Goal: Communication & Community: Answer question/provide support

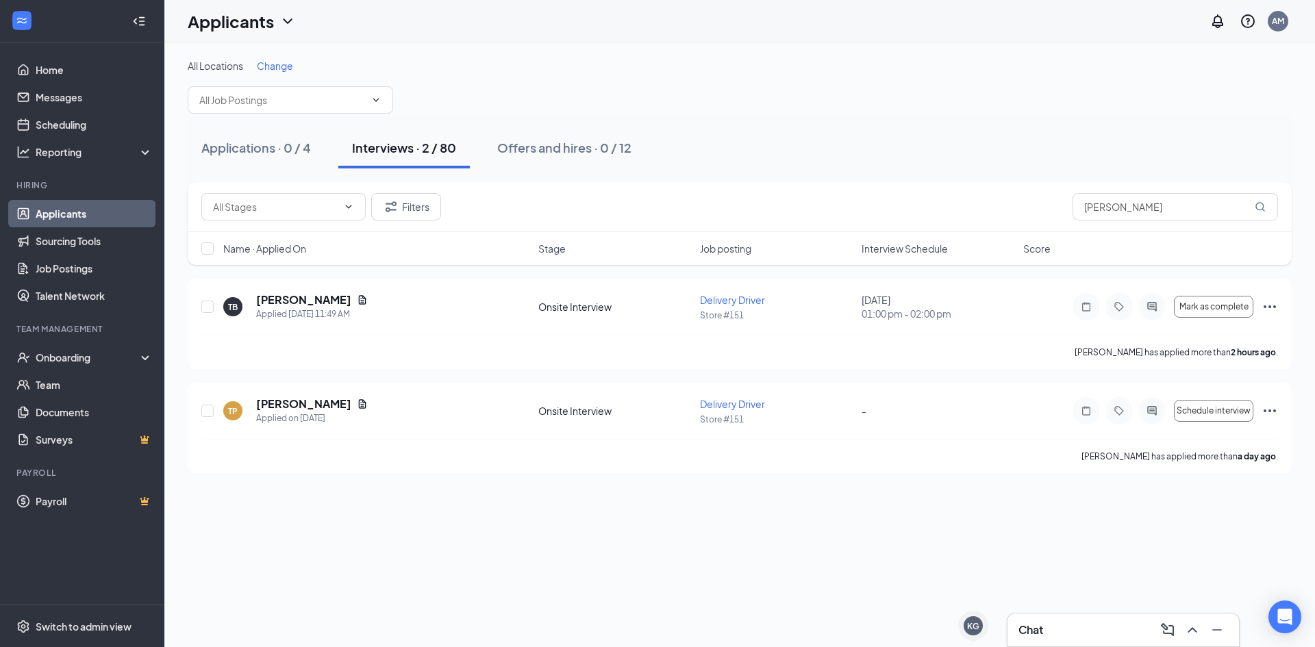
drag, startPoint x: 1091, startPoint y: 641, endPoint x: 1101, endPoint y: 632, distance: 13.1
click at [1091, 640] on div "Chat" at bounding box center [1123, 630] width 231 height 33
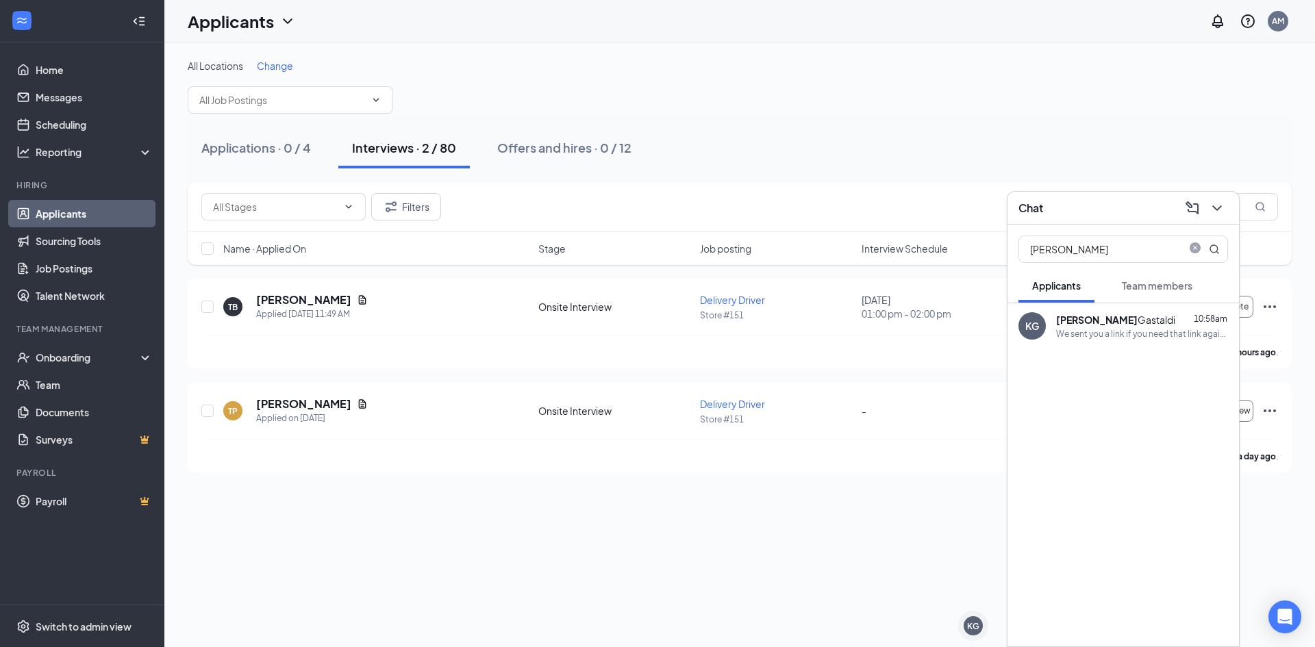
click at [837, 597] on div "All Locations Change Applications · 0 / 4 Interviews · 2 / 80 Offers and hires …" at bounding box center [739, 344] width 1151 height 605
click at [880, 188] on div "Filters [PERSON_NAME]" at bounding box center [740, 207] width 1104 height 50
click at [1221, 214] on icon "ChevronDown" at bounding box center [1217, 208] width 16 height 16
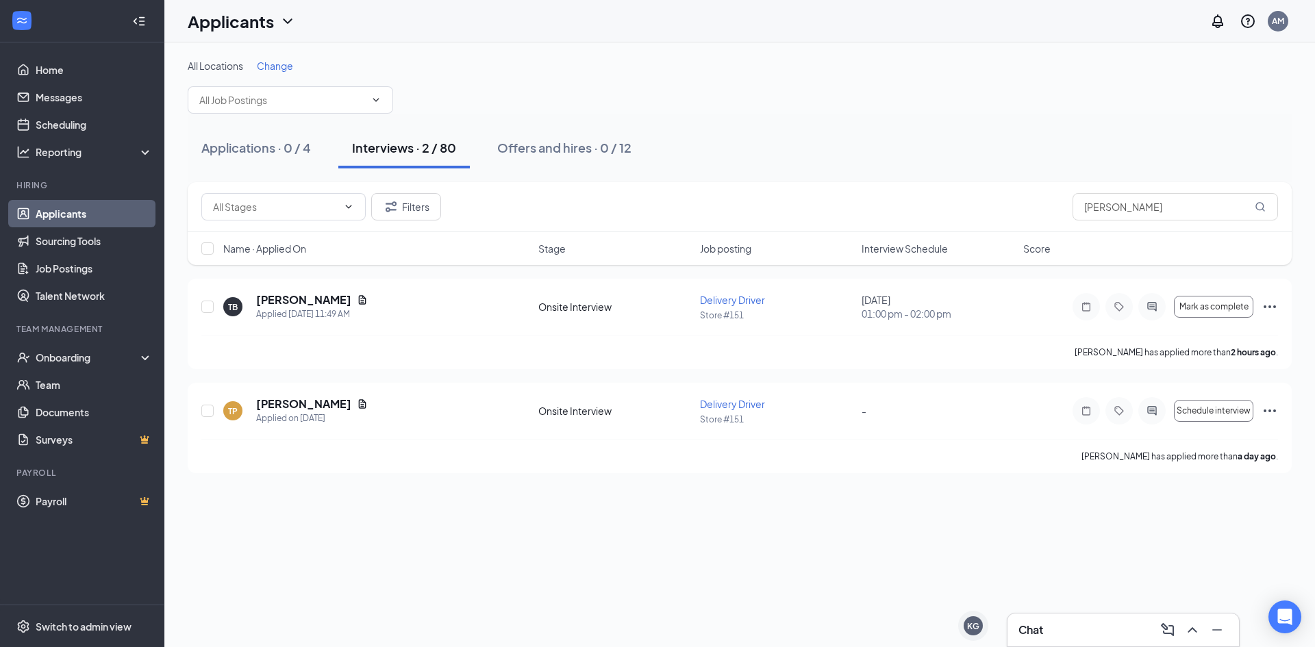
click at [389, 152] on div "Interviews · 2 / 80" at bounding box center [404, 147] width 104 height 17
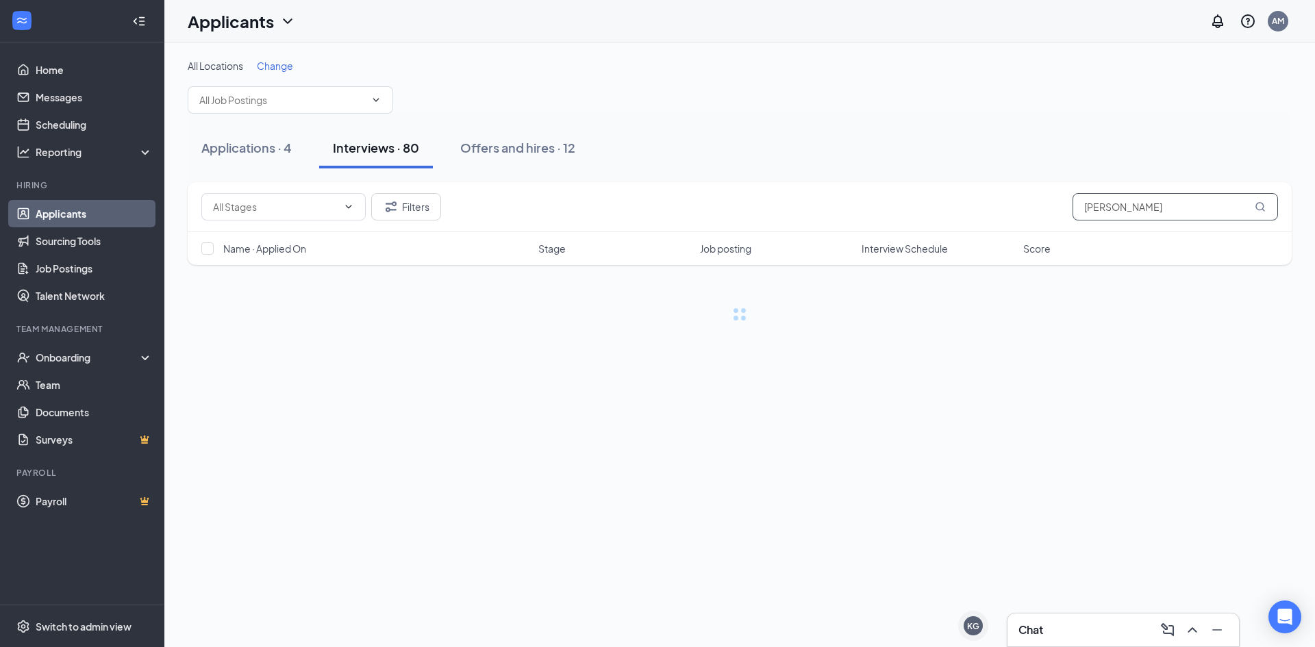
drag, startPoint x: 1142, startPoint y: 209, endPoint x: 1026, endPoint y: 197, distance: 116.4
click at [1026, 197] on div "Filters [PERSON_NAME]" at bounding box center [739, 206] width 1077 height 27
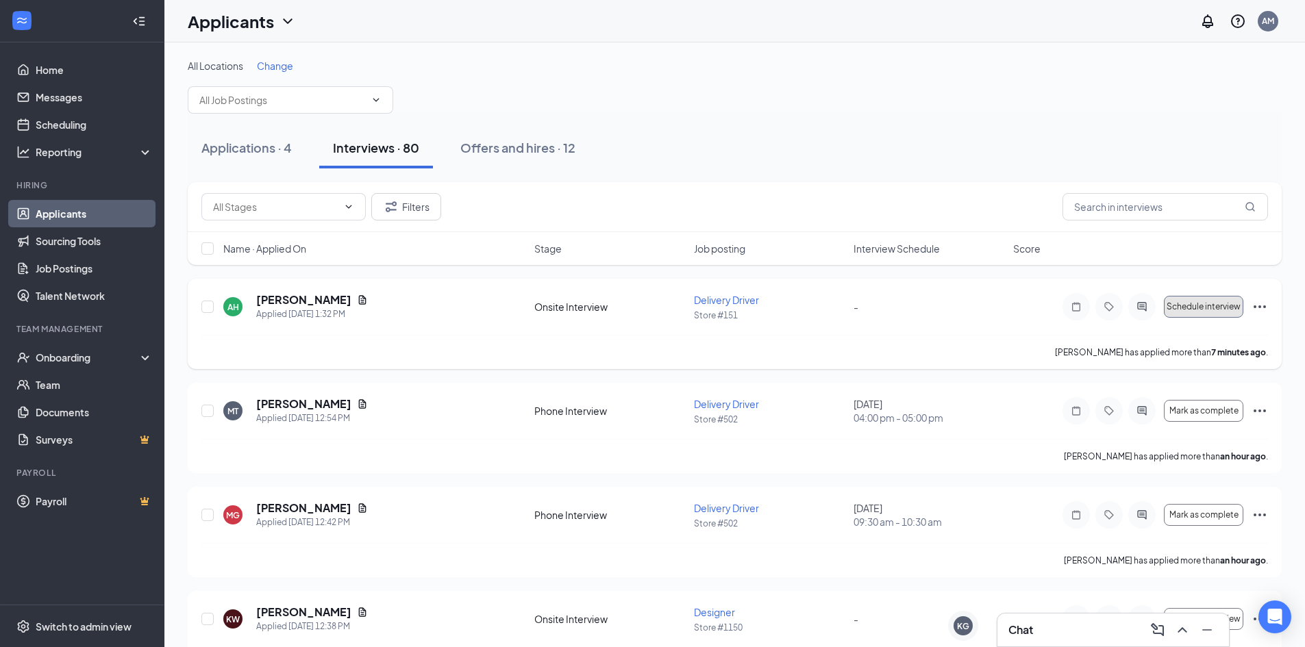
click at [1197, 307] on span "Schedule interview" at bounding box center [1203, 307] width 74 height 10
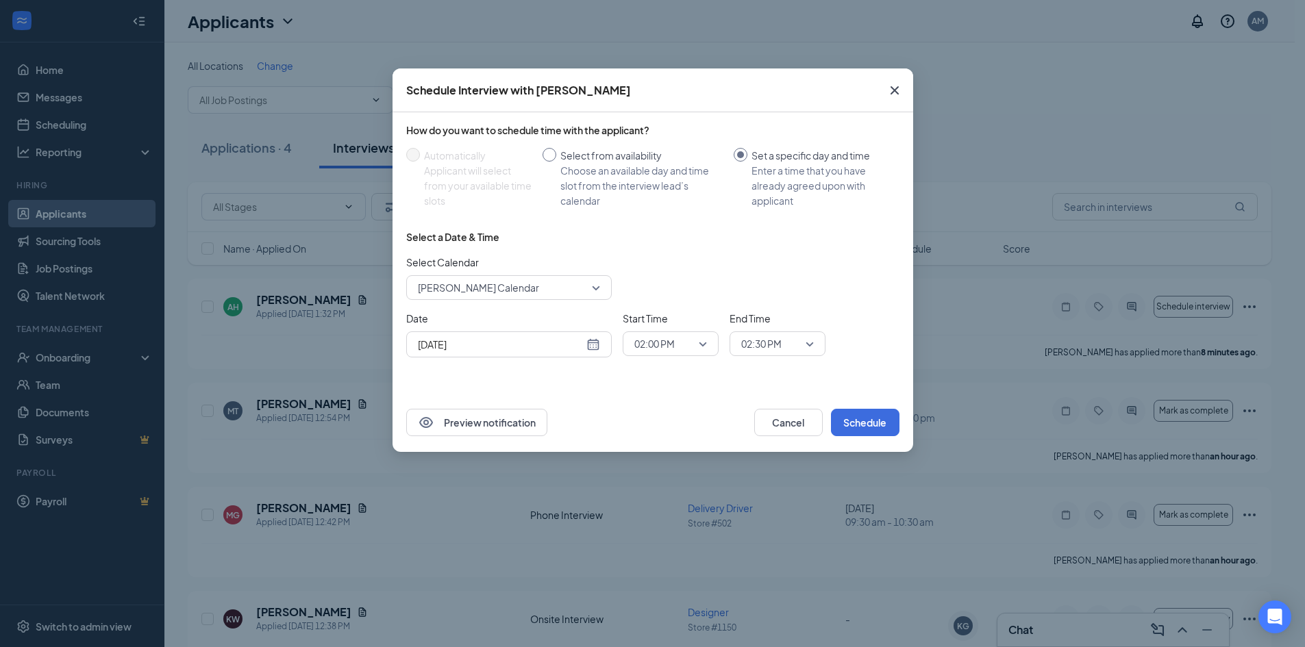
click at [622, 160] on div "Select from availability" at bounding box center [641, 155] width 162 height 15
click at [556, 160] on input "Select from availability Choose an available day and time slot from the intervi…" at bounding box center [549, 155] width 14 height 14
radio input "true"
radio input "false"
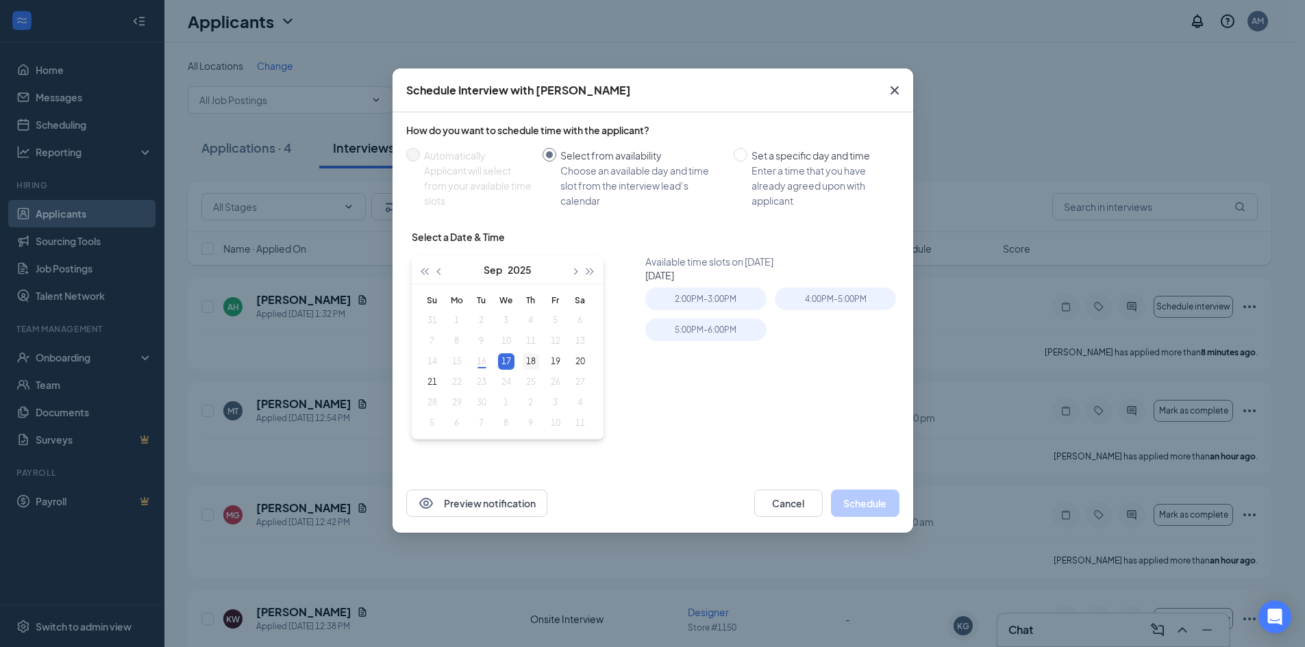
click at [534, 357] on div "18" at bounding box center [531, 361] width 16 height 16
click at [556, 365] on div "19" at bounding box center [555, 361] width 16 height 16
click at [535, 363] on div "18" at bounding box center [531, 361] width 16 height 16
click at [507, 362] on div "17" at bounding box center [506, 361] width 16 height 16
click at [528, 357] on div "18" at bounding box center [531, 361] width 16 height 16
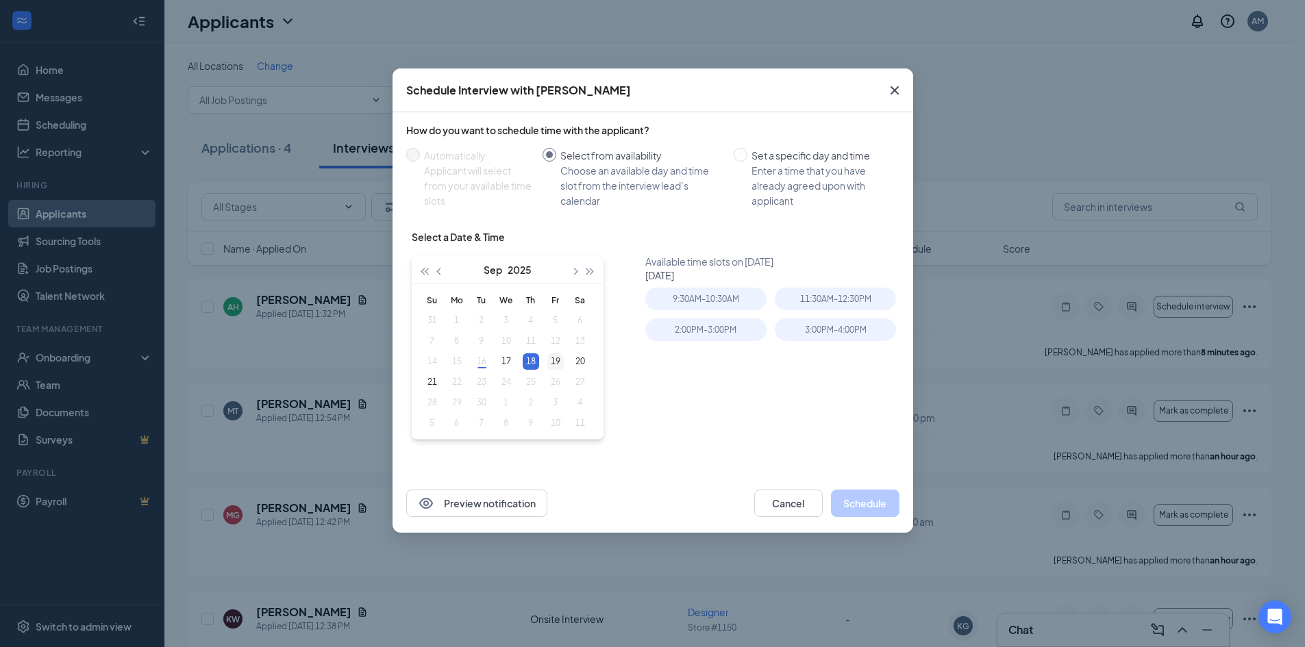
click at [560, 363] on div "19" at bounding box center [555, 361] width 16 height 16
click at [578, 367] on div "20" at bounding box center [580, 361] width 16 height 16
click at [423, 385] on td "21" at bounding box center [432, 382] width 25 height 21
click at [573, 361] on div "20" at bounding box center [580, 361] width 16 height 16
drag, startPoint x: 554, startPoint y: 362, endPoint x: 547, endPoint y: 364, distance: 7.2
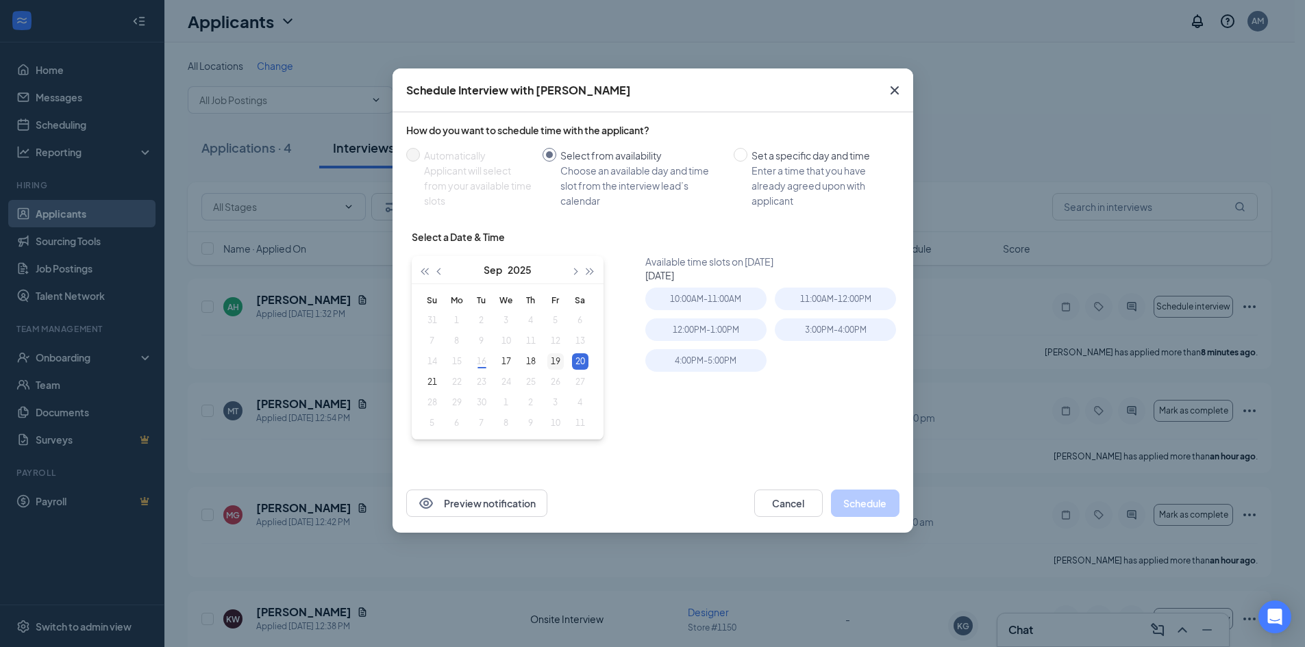
click at [553, 362] on div "19" at bounding box center [555, 361] width 16 height 16
click at [527, 364] on div "18" at bounding box center [531, 361] width 16 height 16
type input "[DATE]"
click at [503, 355] on div "17" at bounding box center [506, 361] width 16 height 16
click at [608, 155] on div "Select from availability" at bounding box center [641, 155] width 162 height 15
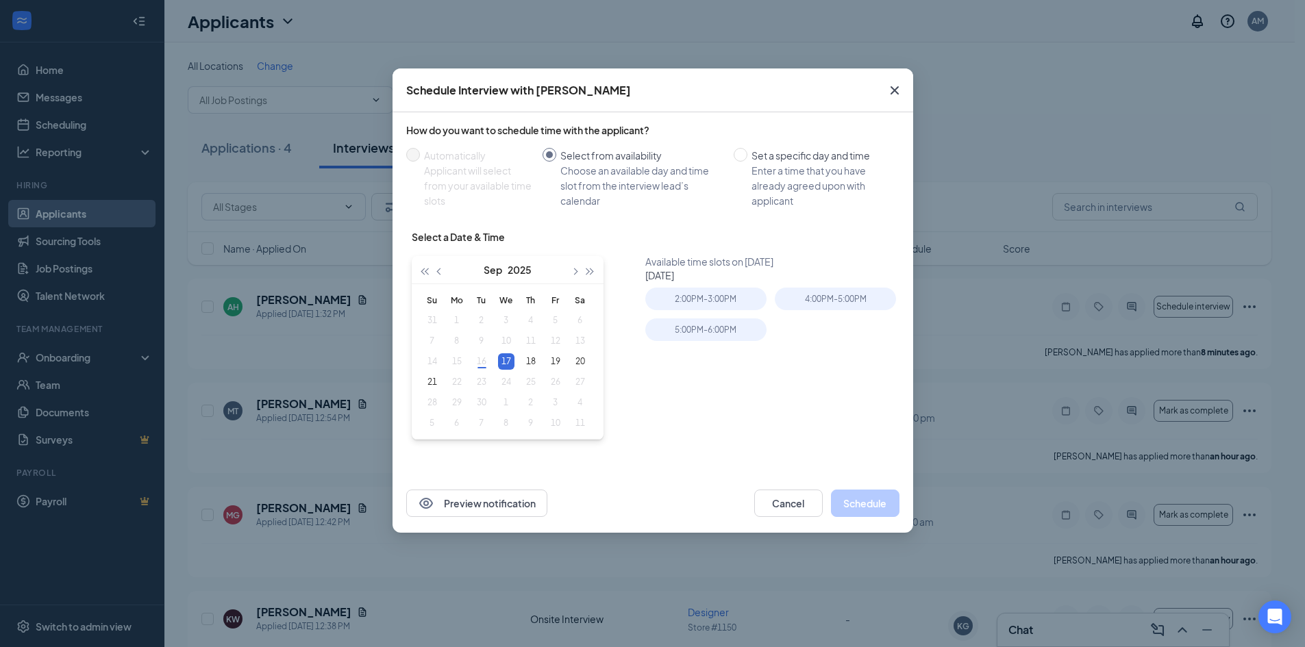
click at [556, 155] on input "Select from availability Choose an available day and time slot from the intervi…" at bounding box center [549, 155] width 14 height 14
click at [796, 514] on button "Cancel" at bounding box center [788, 503] width 68 height 27
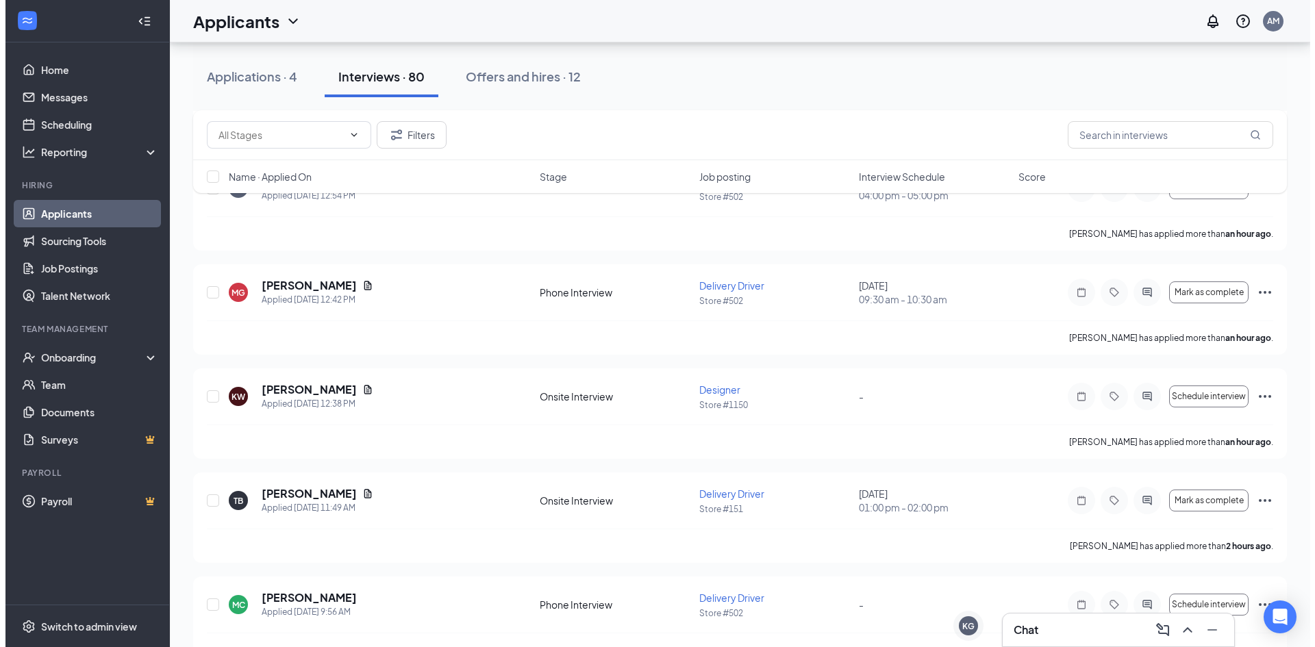
scroll to position [205, 0]
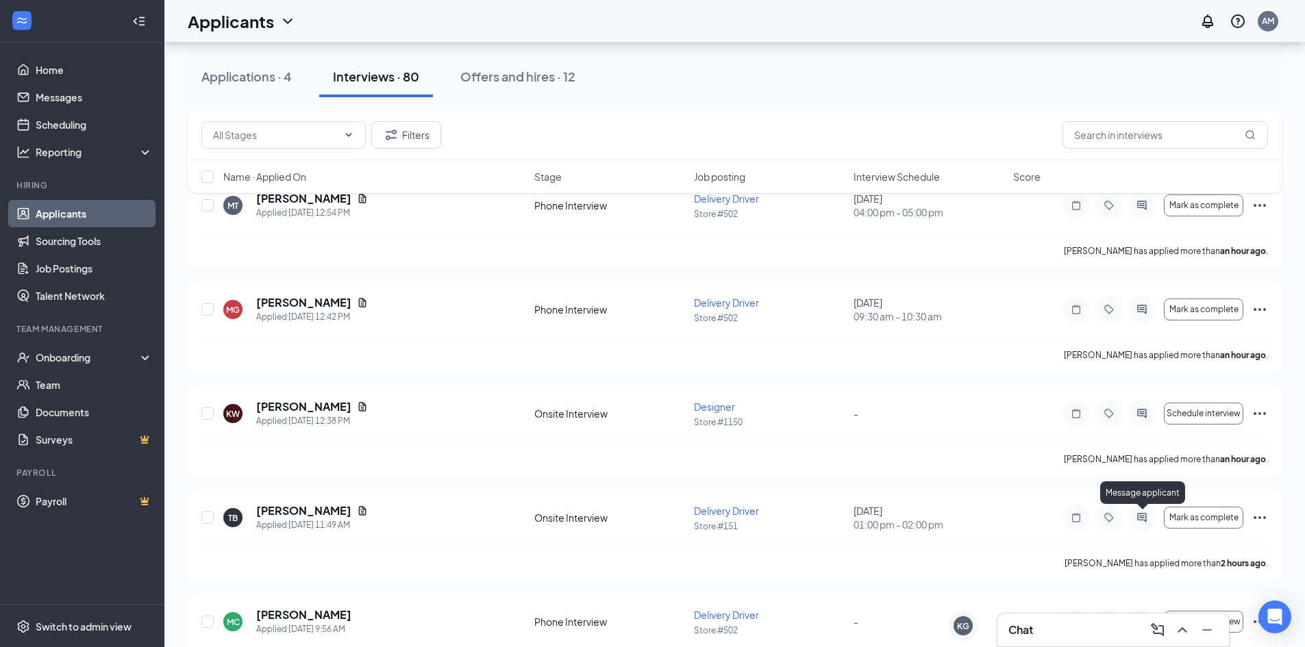
click at [1131, 505] on div "Message applicant" at bounding box center [1142, 495] width 85 height 28
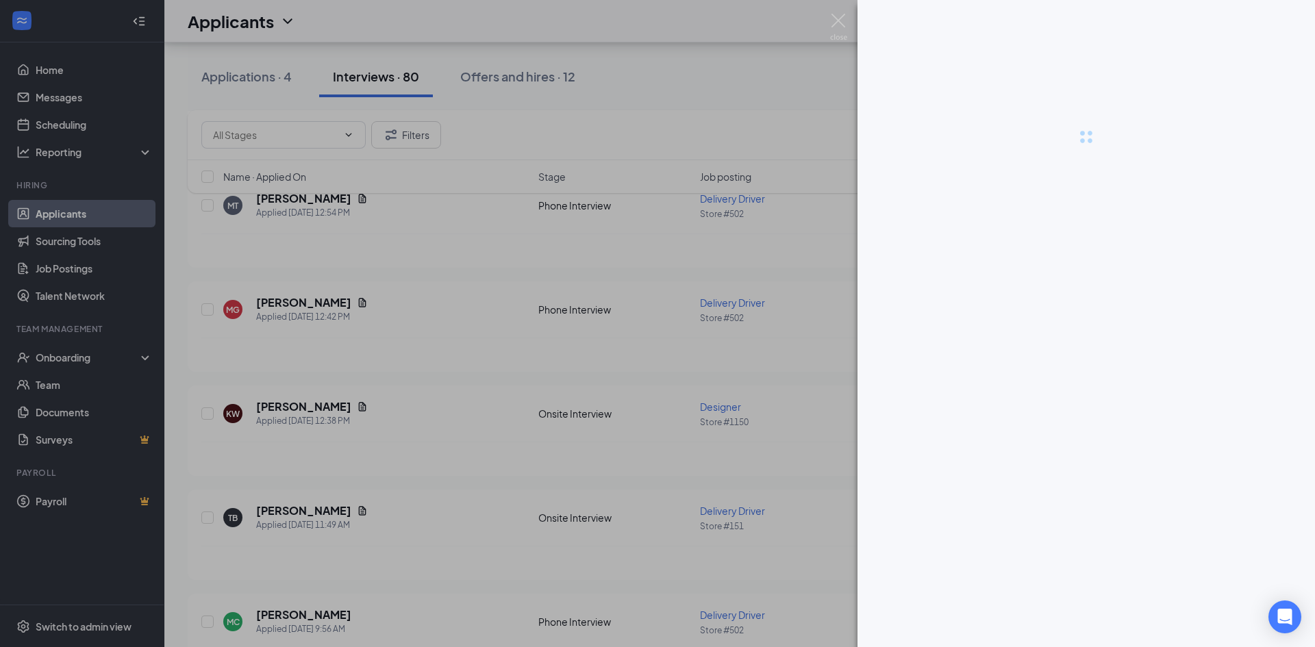
drag, startPoint x: 1127, startPoint y: 510, endPoint x: 1141, endPoint y: 519, distance: 17.3
click at [1141, 519] on div at bounding box center [657, 323] width 1315 height 647
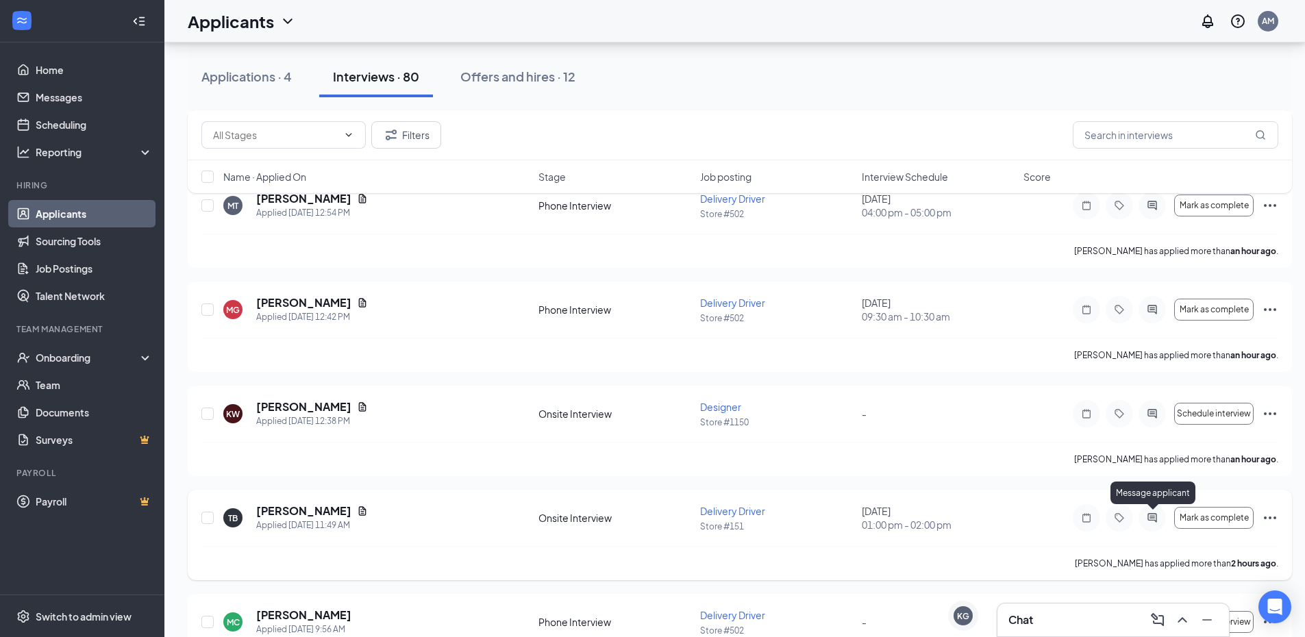
click at [1150, 513] on icon "ActiveChat" at bounding box center [1152, 517] width 16 height 11
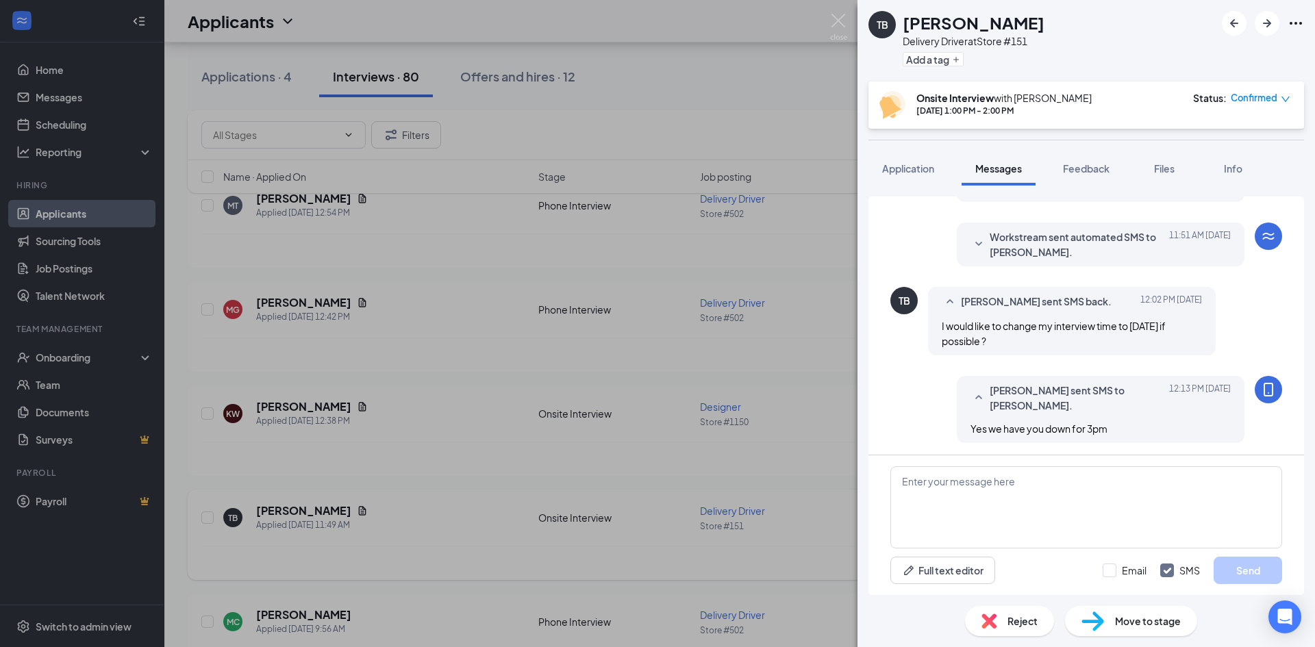
scroll to position [428, 0]
click at [820, 547] on div "TB [PERSON_NAME] Delivery Driver at Store #151 Add a tag Onsite Interview with …" at bounding box center [657, 323] width 1315 height 647
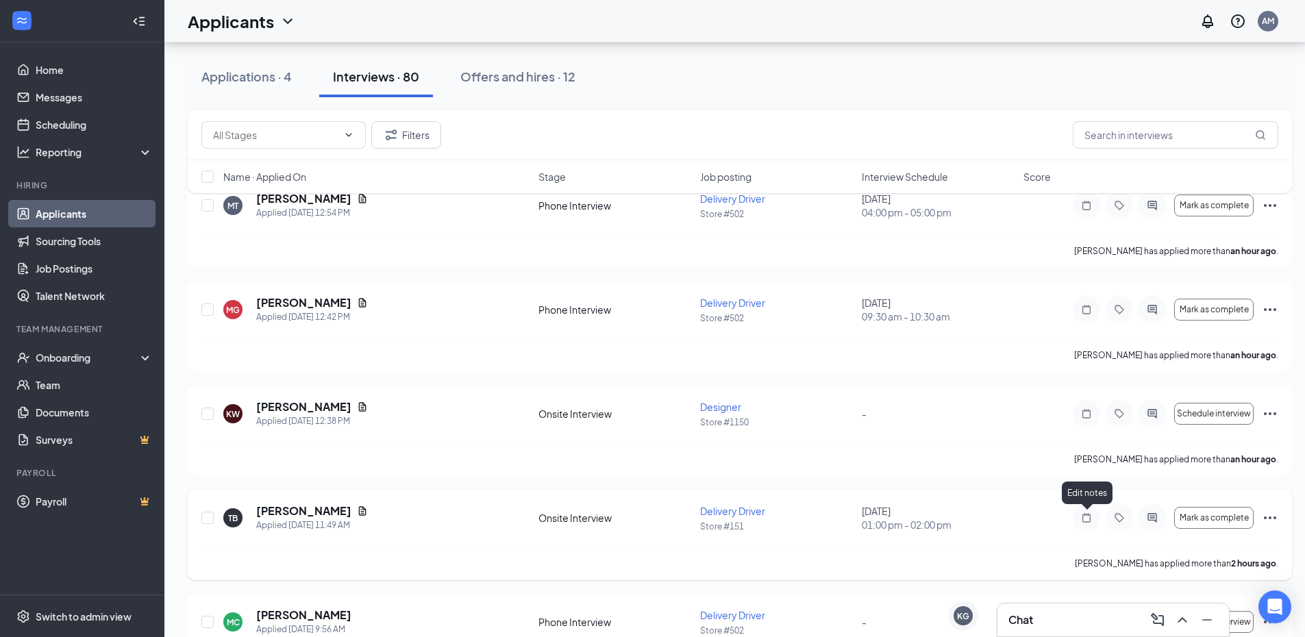
click at [1086, 518] on icon "Note" at bounding box center [1086, 517] width 16 height 11
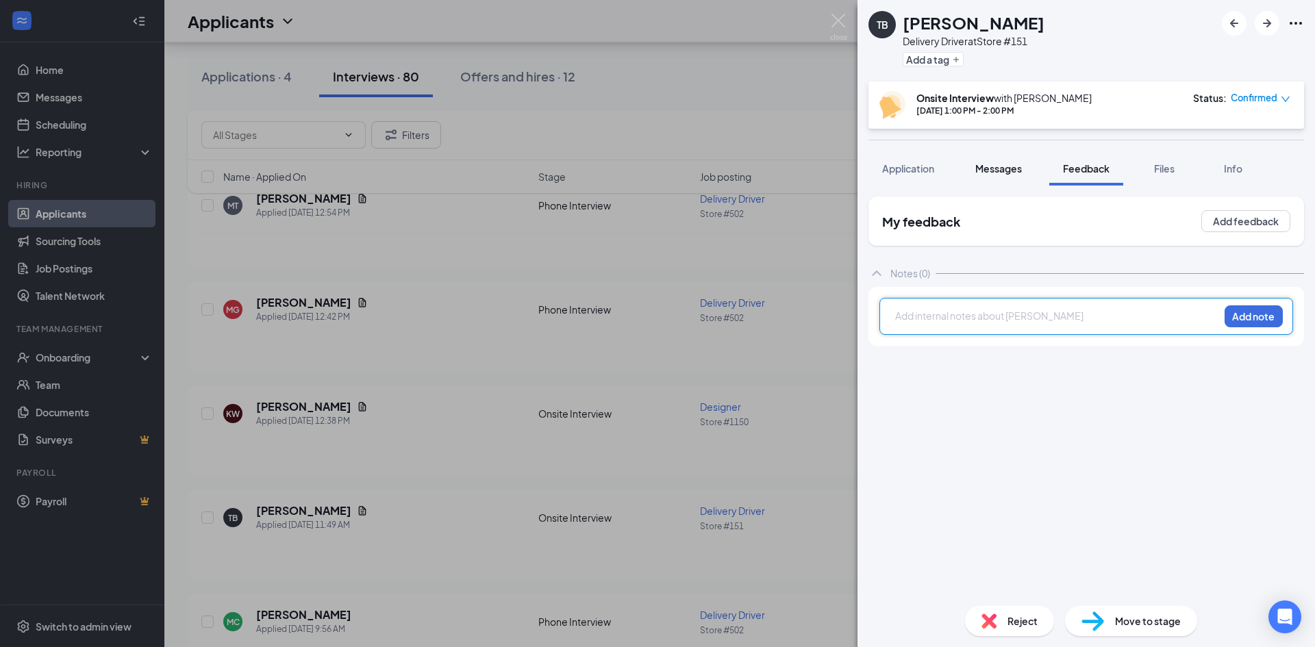
click at [1011, 172] on span "Messages" at bounding box center [998, 168] width 47 height 12
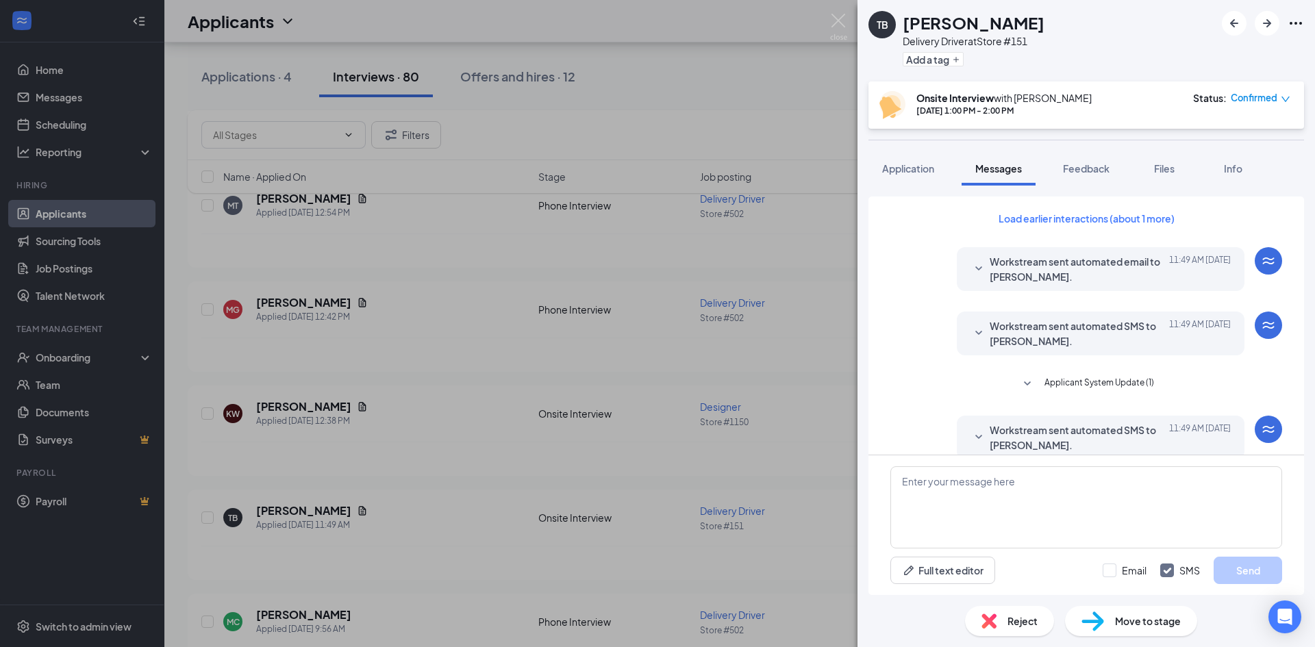
click at [972, 339] on icon "SmallChevronDown" at bounding box center [979, 333] width 16 height 16
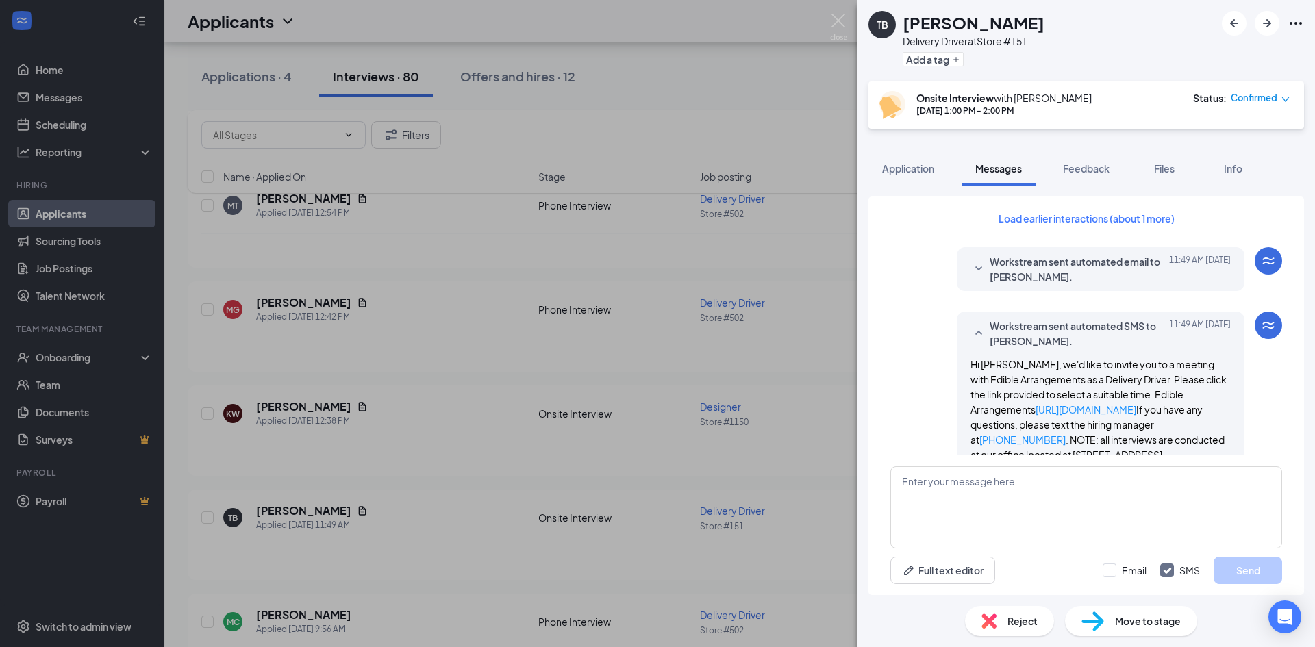
click at [971, 266] on icon "SmallChevronDown" at bounding box center [979, 269] width 16 height 16
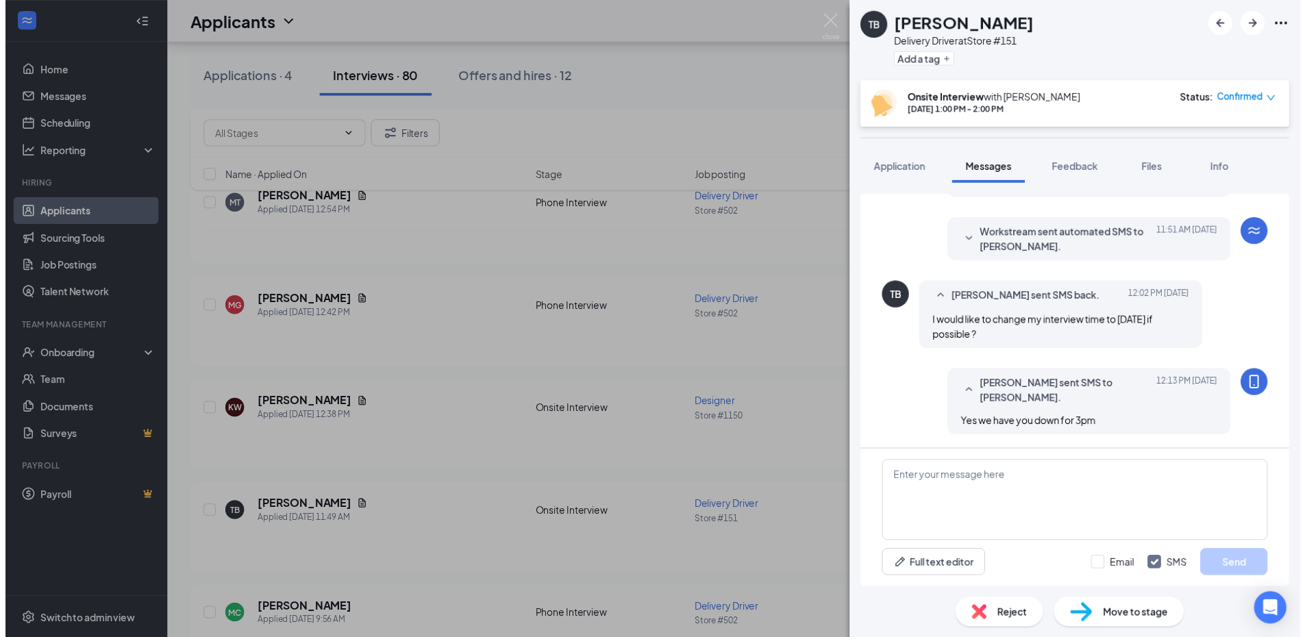
scroll to position [866, 0]
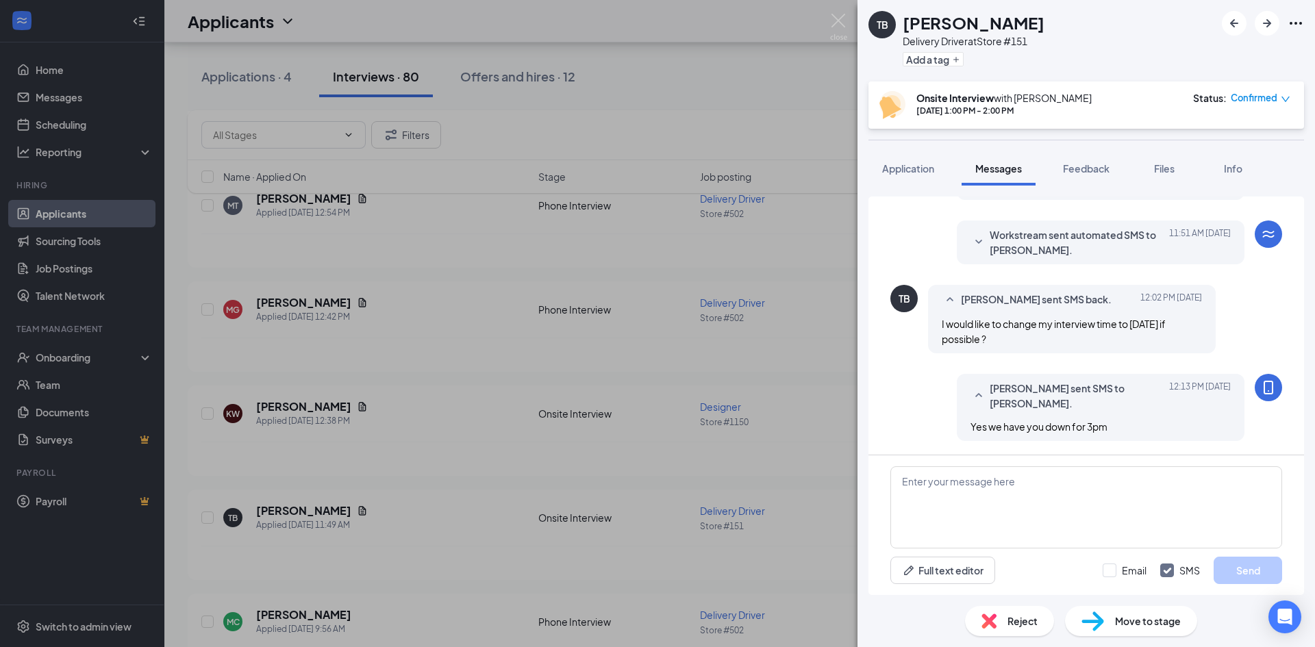
click at [910, 376] on div "[PERSON_NAME] sent SMS to [PERSON_NAME]. [DATE] 12:13 PM Yes we have you down f…" at bounding box center [1086, 411] width 392 height 74
click at [813, 572] on div "TB [PERSON_NAME] Delivery Driver at Store #151 Add a tag Onsite Interview with …" at bounding box center [657, 323] width 1315 height 647
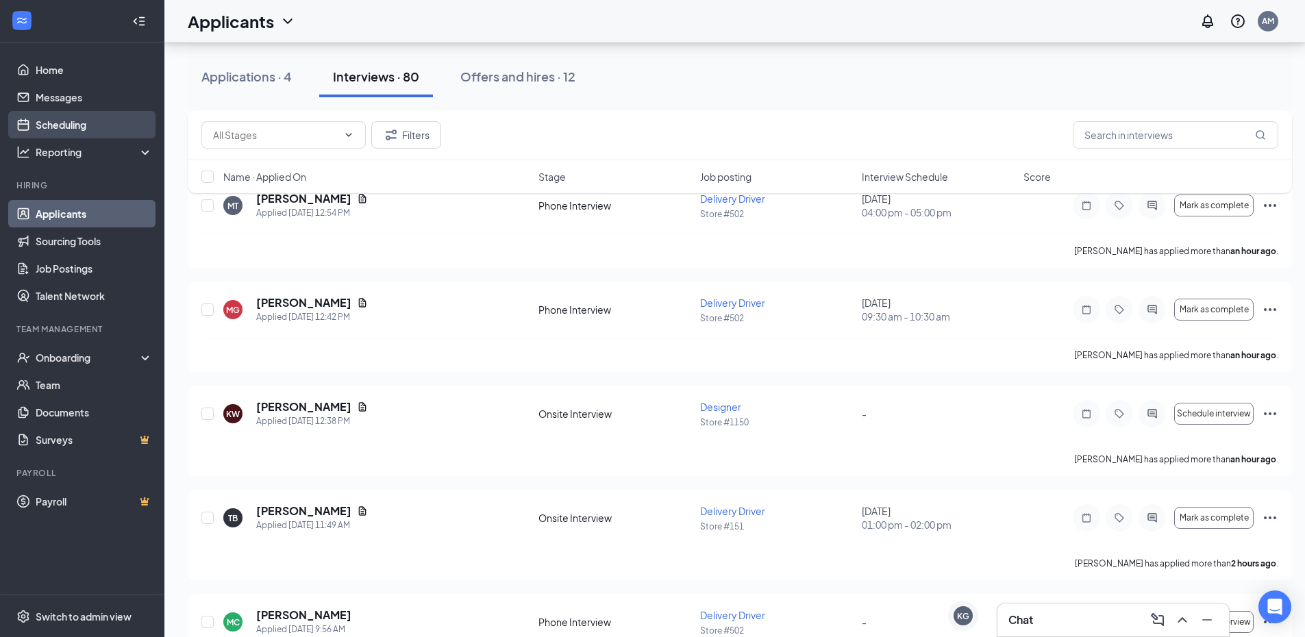
click at [46, 121] on link "Scheduling" at bounding box center [94, 124] width 117 height 27
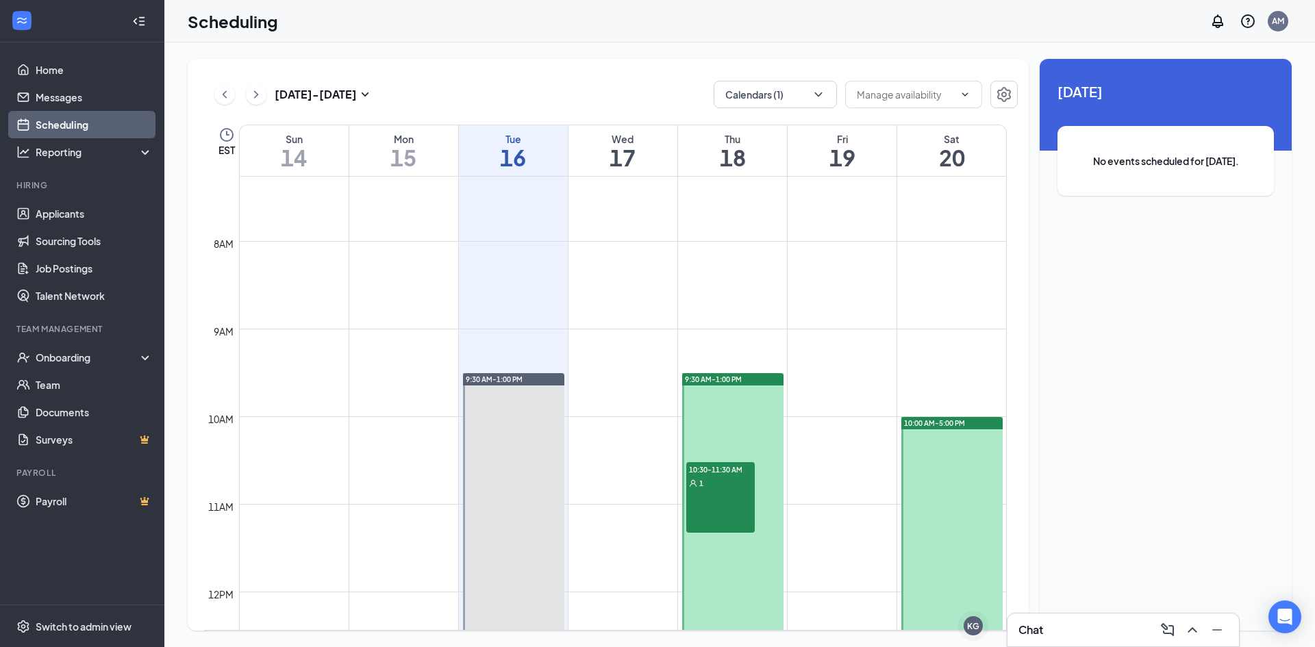
scroll to position [605, 0]
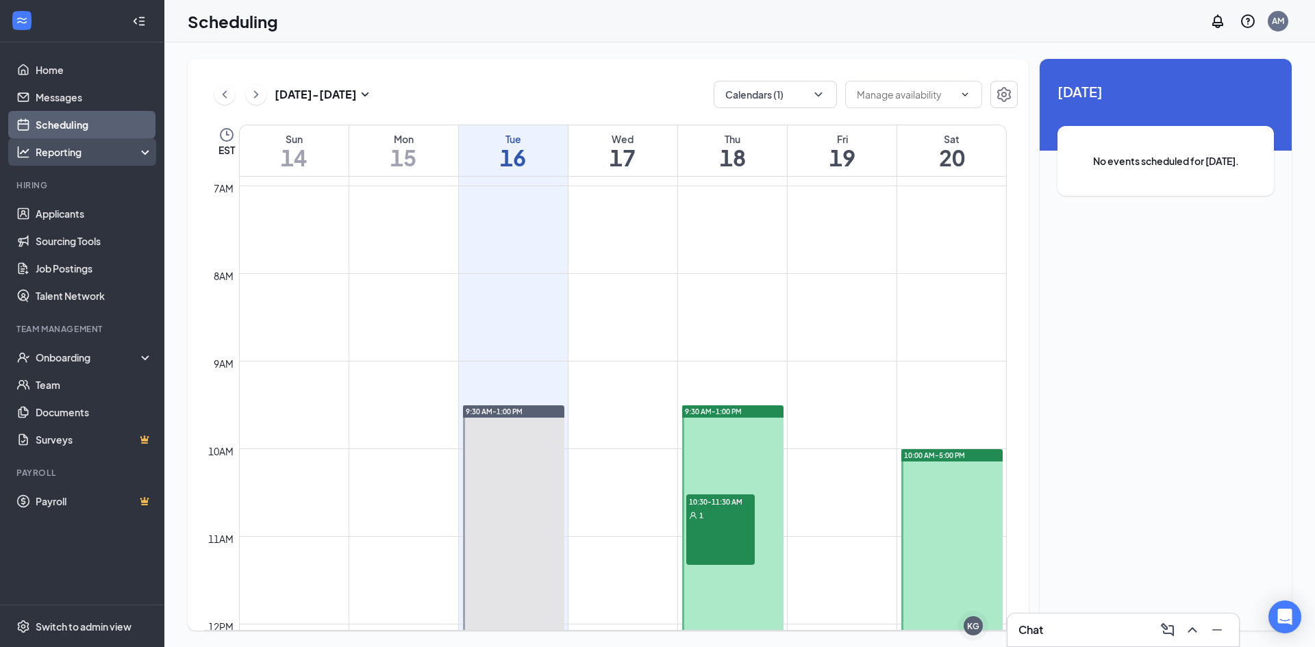
click at [73, 151] on div "Reporting" at bounding box center [95, 152] width 118 height 14
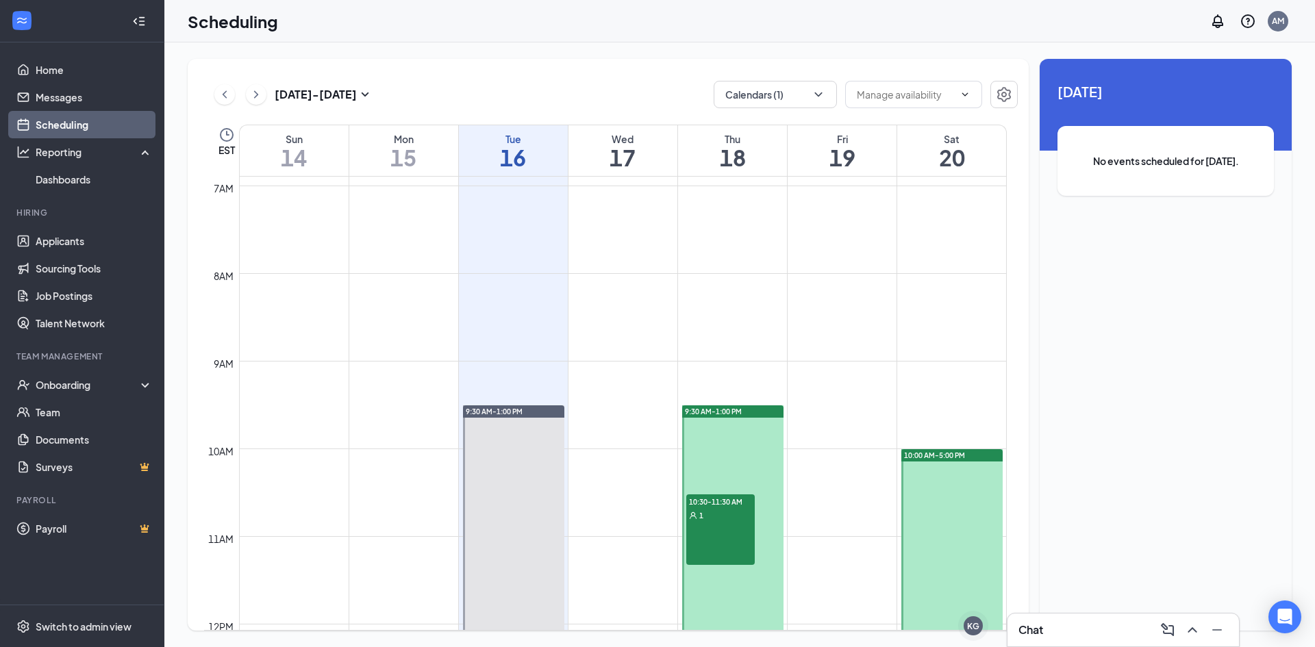
click at [73, 129] on link "Scheduling" at bounding box center [94, 124] width 117 height 27
click at [66, 99] on link "Messages" at bounding box center [94, 97] width 117 height 27
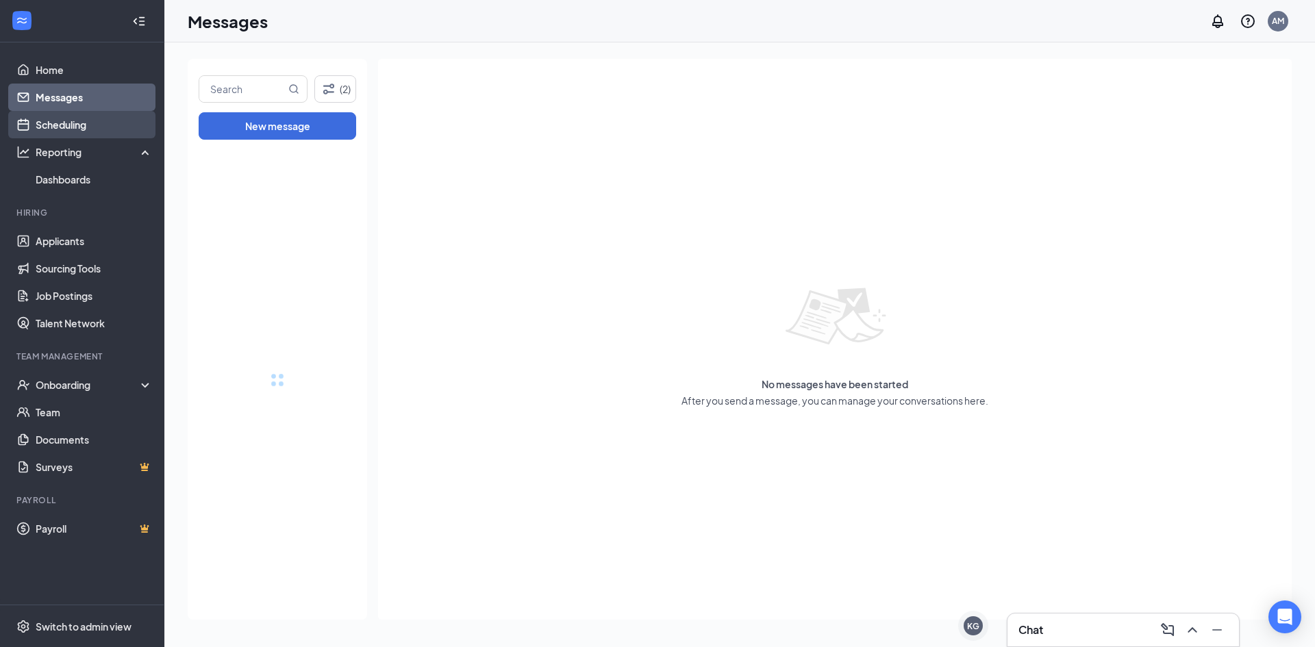
click at [79, 123] on link "Scheduling" at bounding box center [94, 124] width 117 height 27
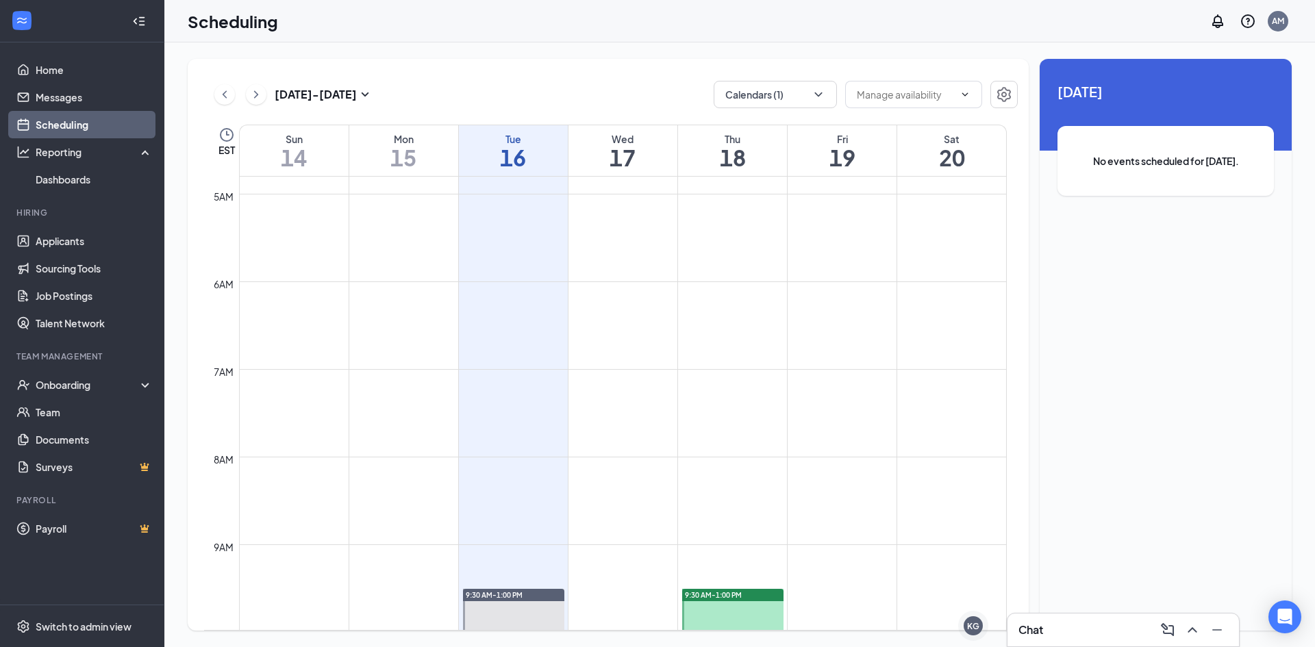
scroll to position [418, 0]
drag, startPoint x: 52, startPoint y: 68, endPoint x: 56, endPoint y: 75, distance: 8.6
click at [52, 68] on link "Home" at bounding box center [94, 69] width 117 height 27
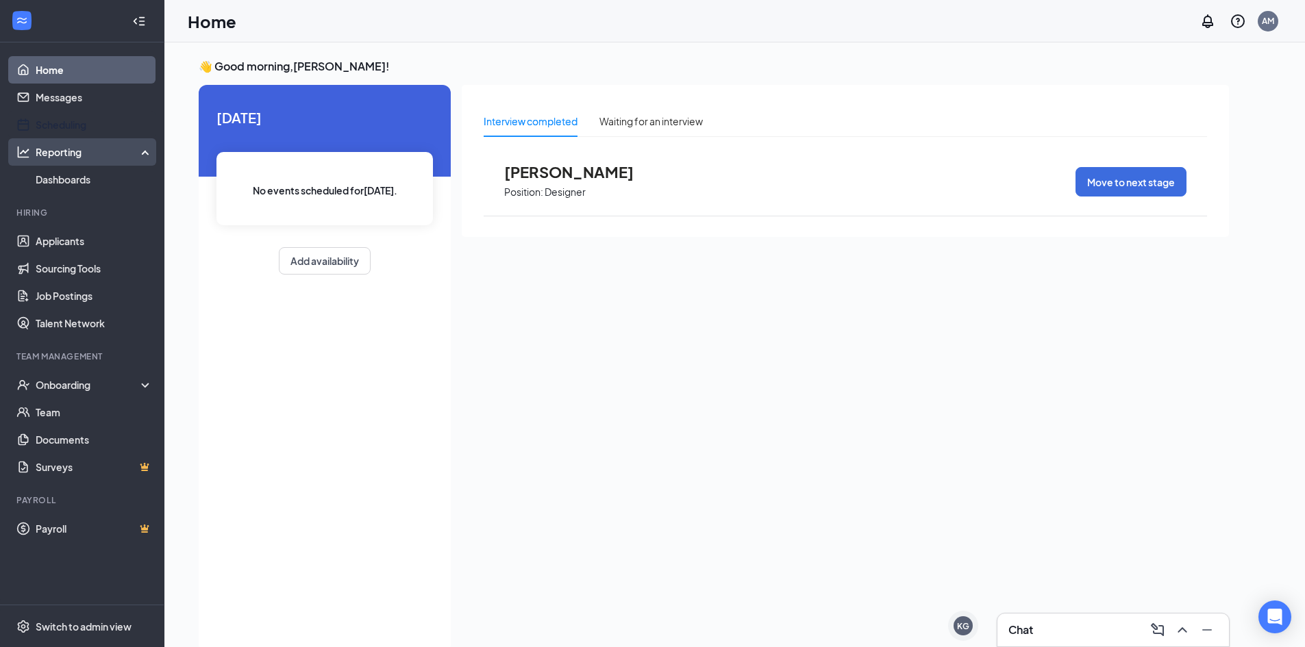
drag, startPoint x: 62, startPoint y: 123, endPoint x: 117, endPoint y: 138, distance: 56.8
click at [62, 124] on link "Scheduling" at bounding box center [94, 124] width 117 height 27
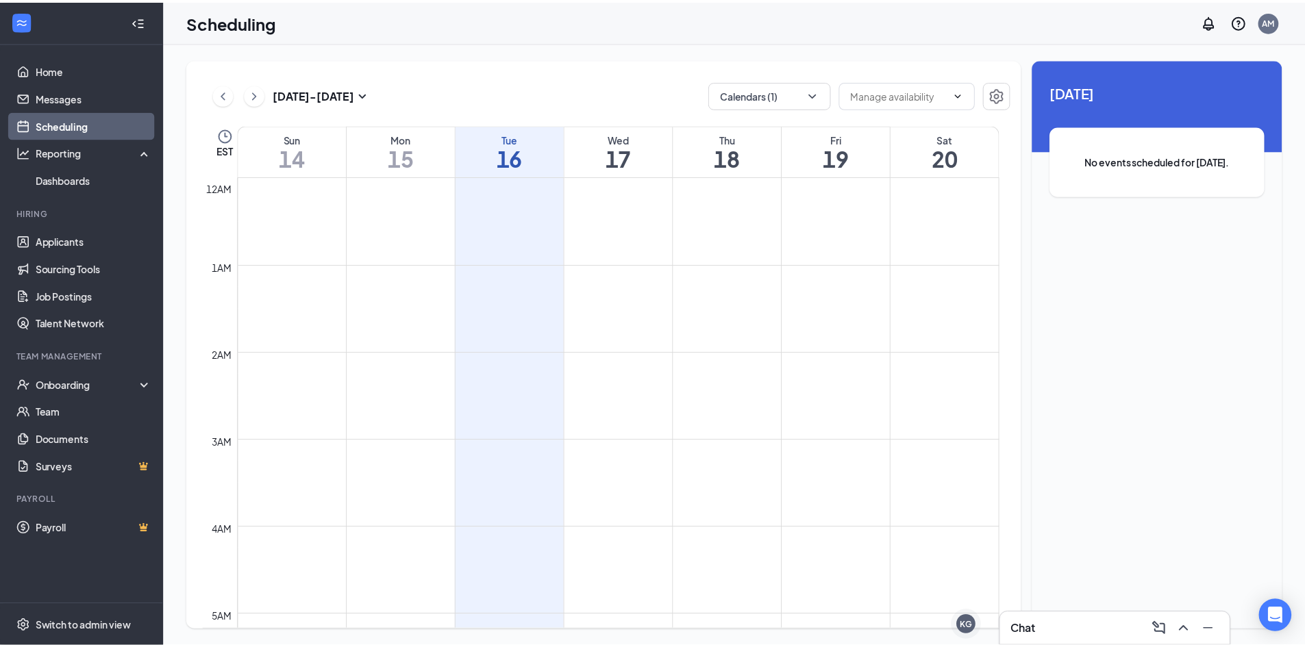
scroll to position [673, 0]
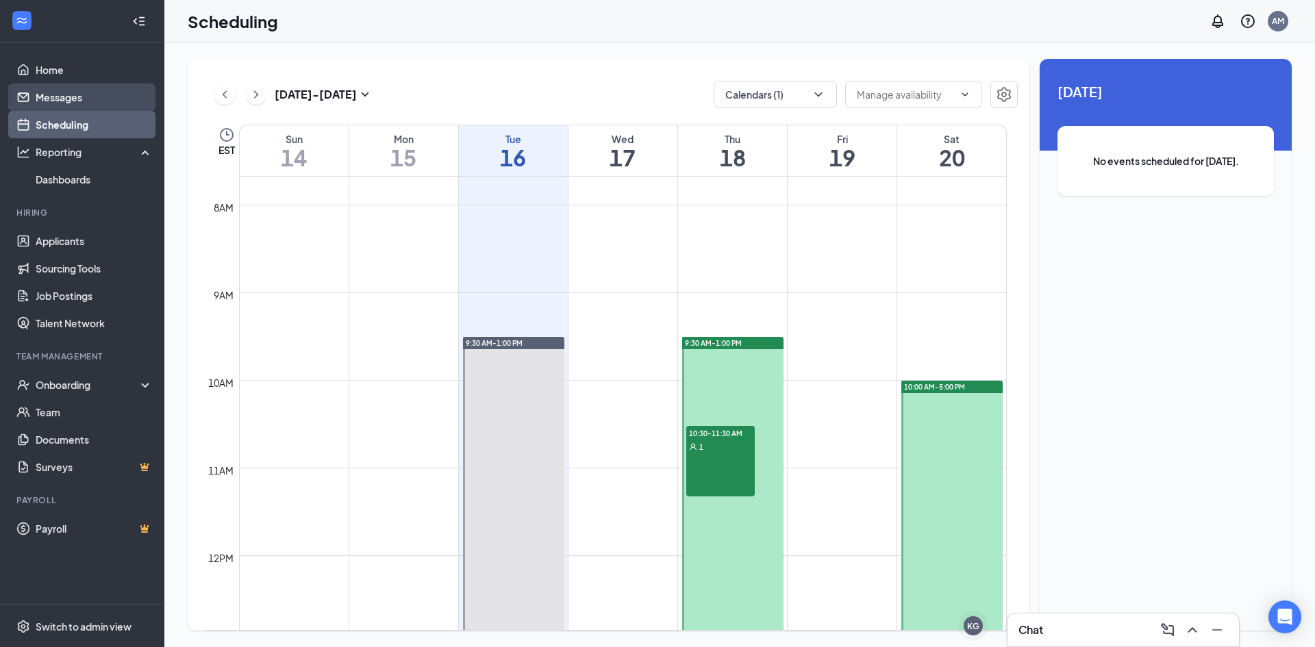
click at [69, 100] on link "Messages" at bounding box center [94, 97] width 117 height 27
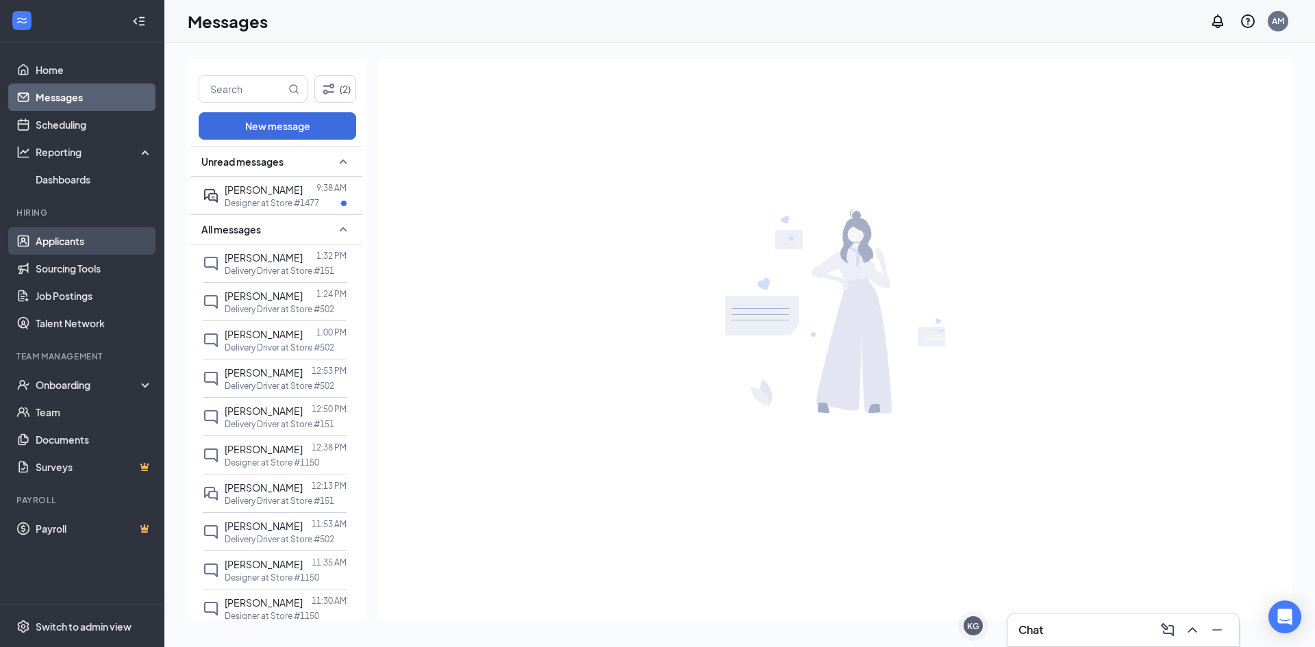
click at [84, 237] on link "Applicants" at bounding box center [94, 240] width 117 height 27
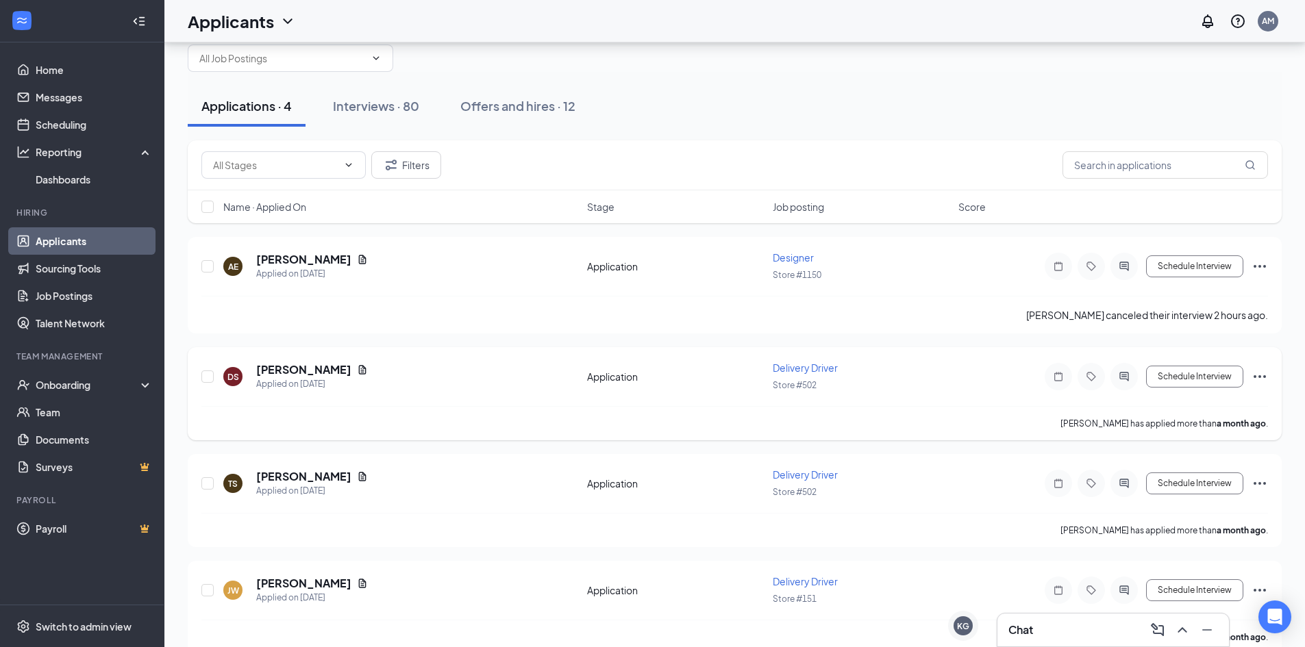
scroll to position [64, 0]
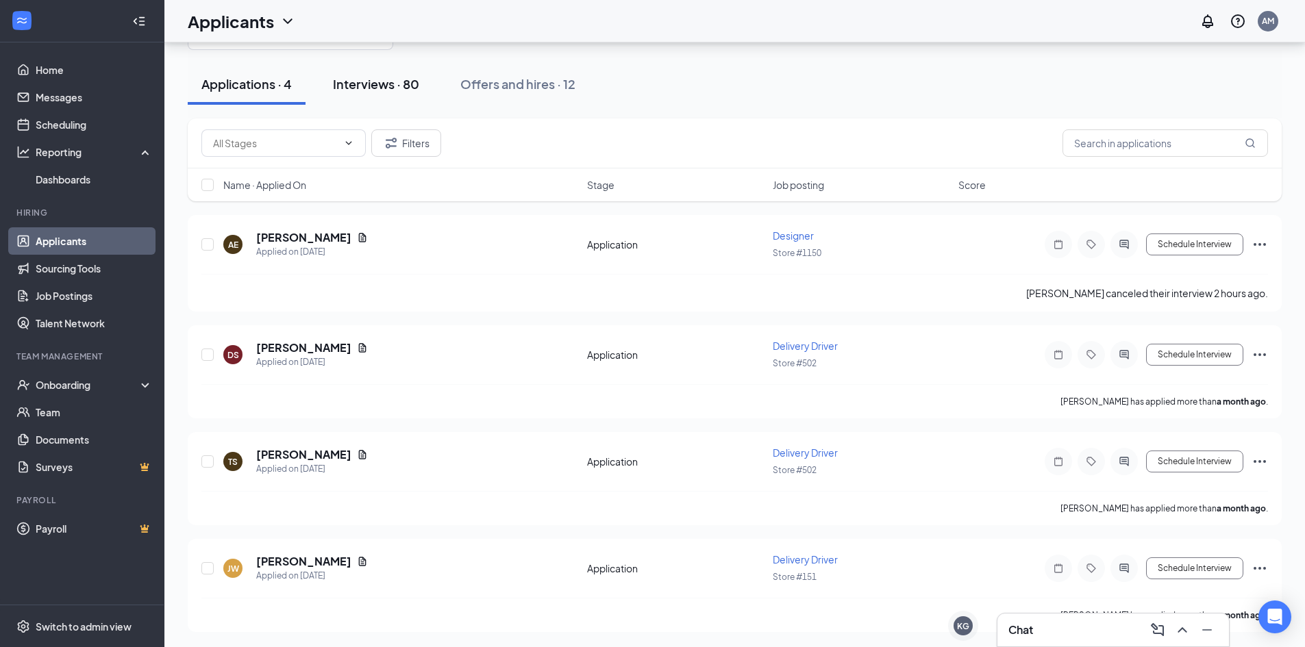
click at [355, 79] on div "Interviews · 80" at bounding box center [376, 83] width 86 height 17
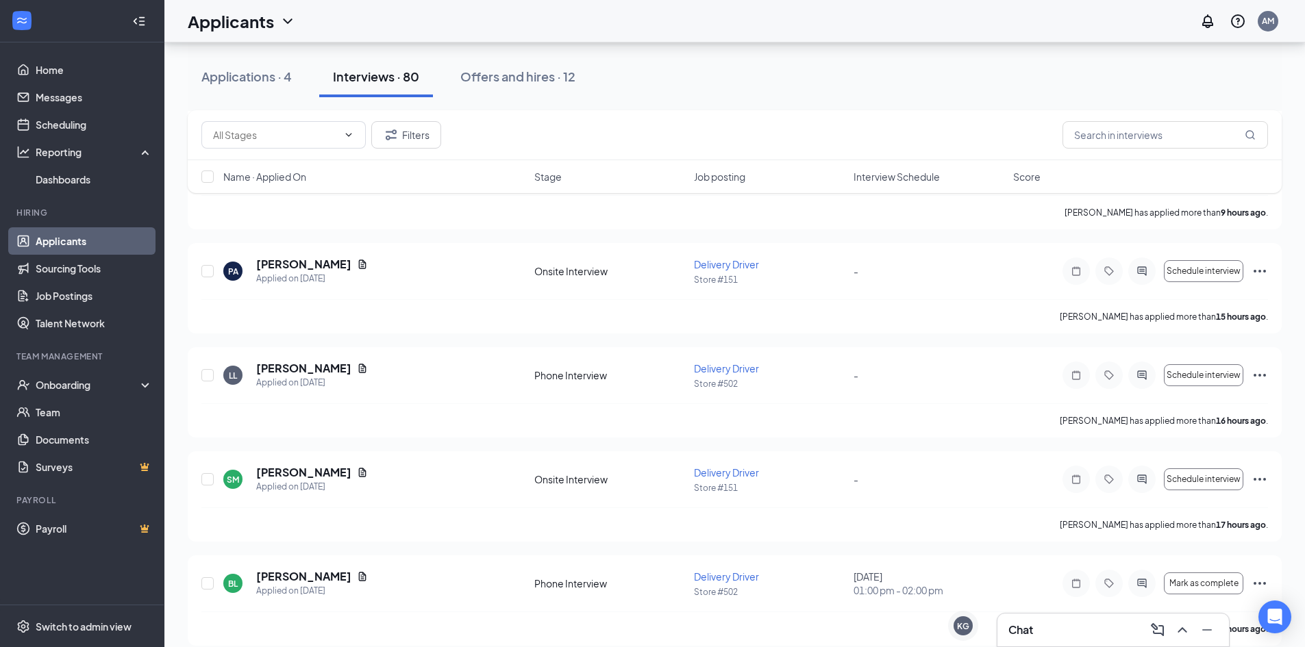
scroll to position [1233, 0]
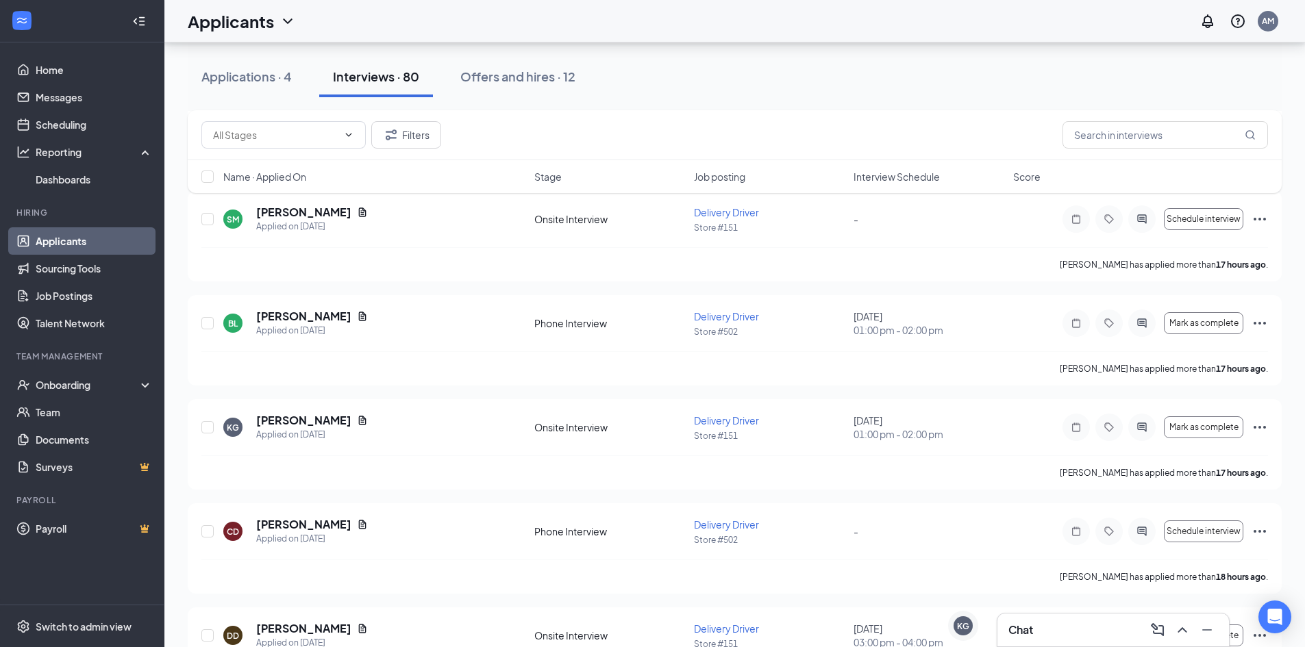
click at [1092, 630] on div "Chat" at bounding box center [1113, 630] width 210 height 22
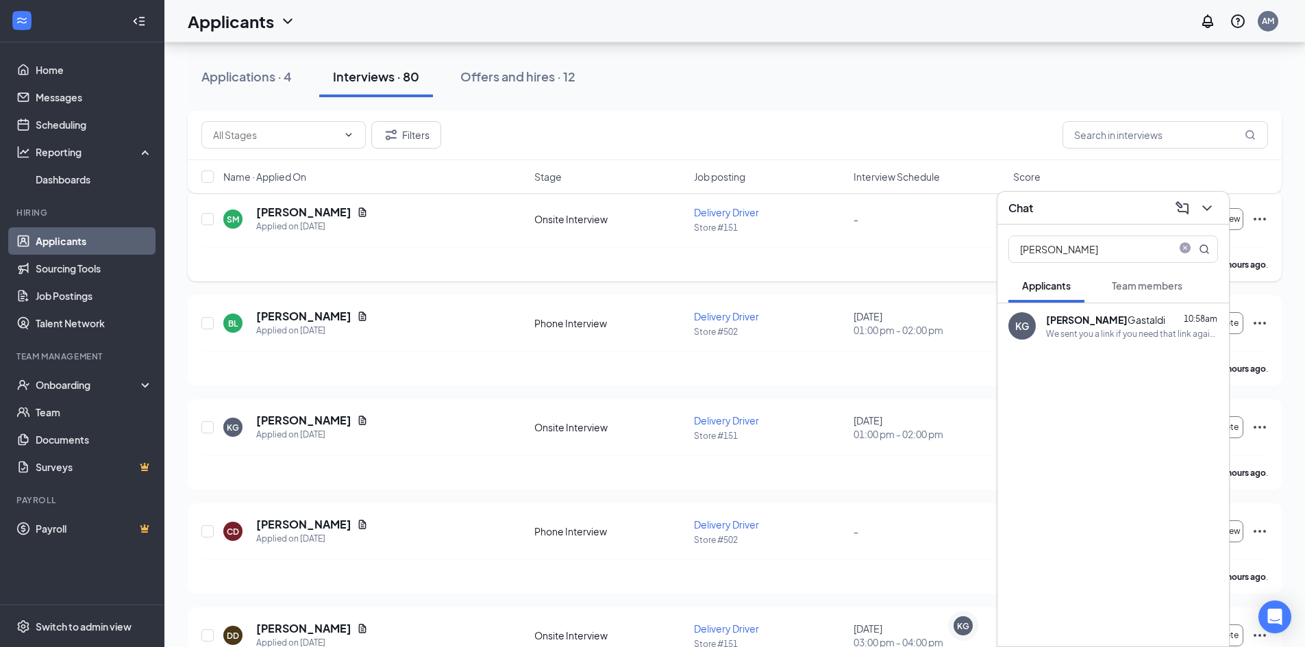
drag, startPoint x: 1061, startPoint y: 249, endPoint x: 896, endPoint y: 243, distance: 165.2
click at [904, 245] on div "KG [PERSON_NAME] KG Chat [PERSON_NAME] Applicants Team members KG [PERSON_NAME]…" at bounding box center [734, 491] width 1140 height 3362
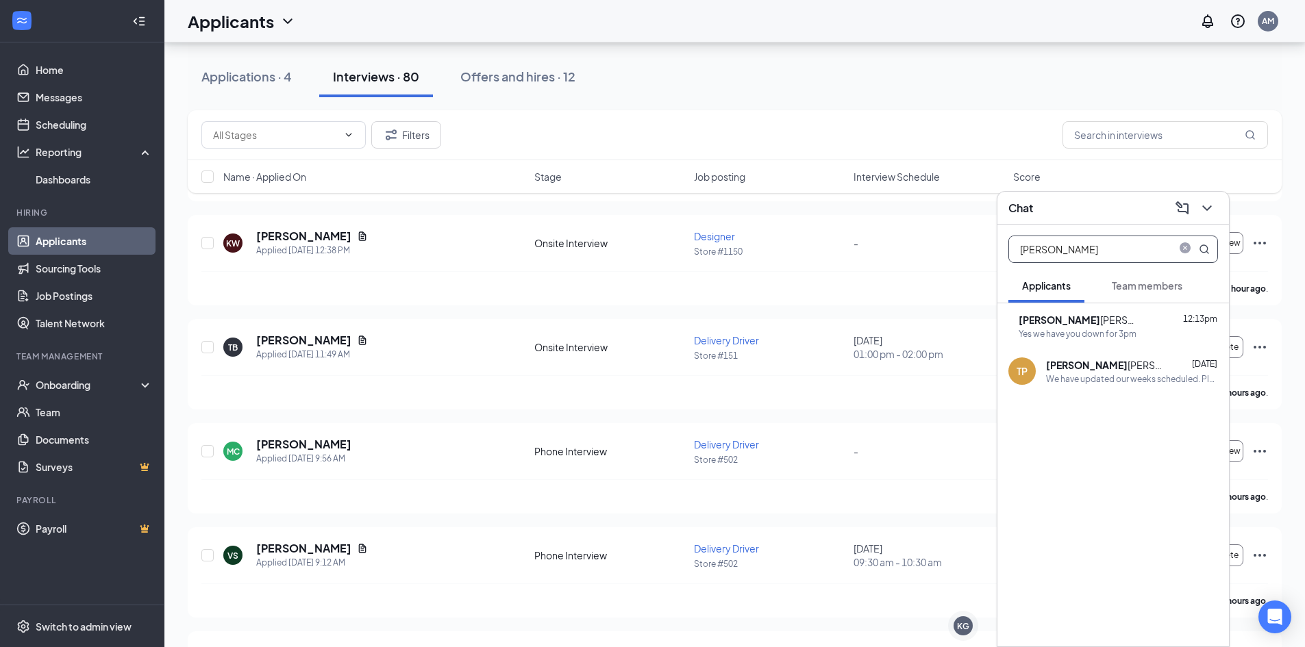
scroll to position [342, 0]
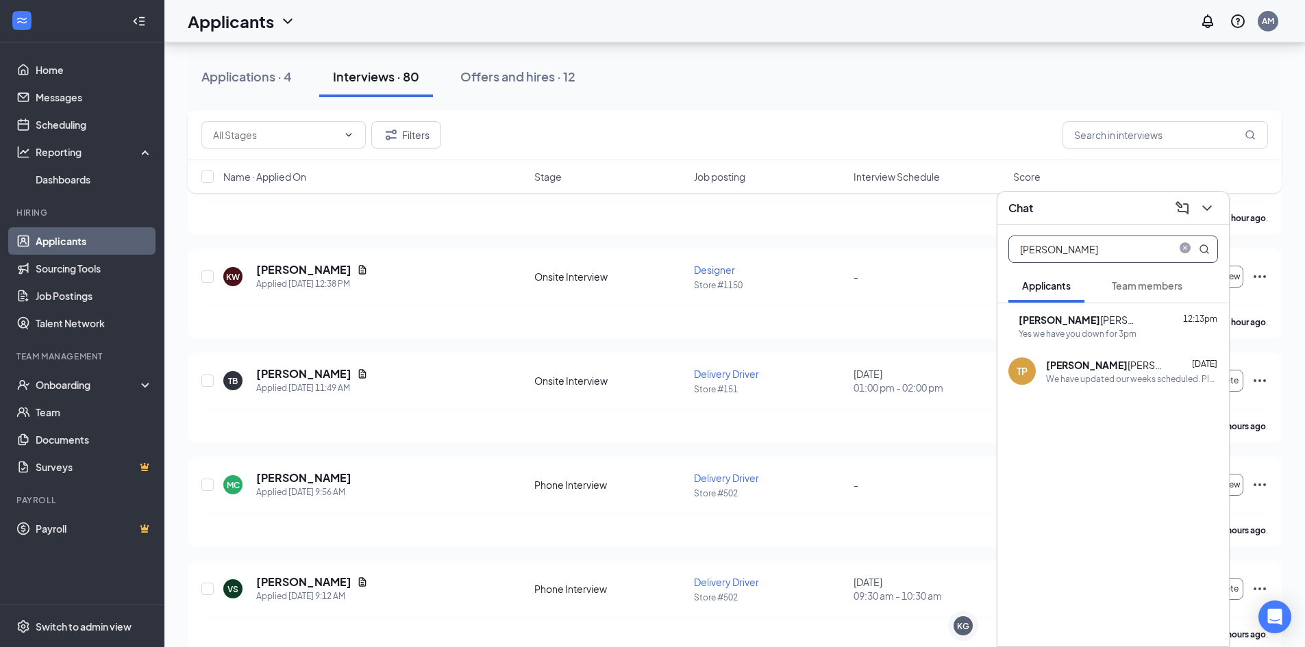
type input "[PERSON_NAME]"
click at [1108, 338] on div "Yes we have you down for 3pm" at bounding box center [1077, 334] width 118 height 12
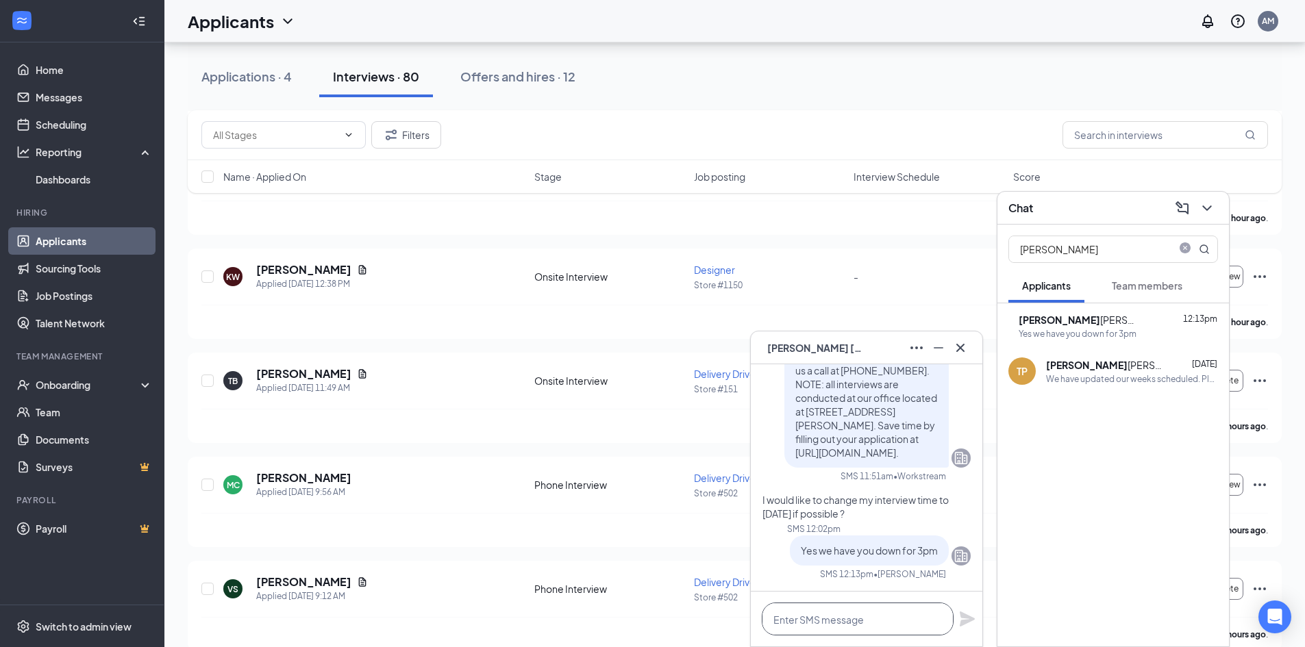
click at [838, 622] on textarea at bounding box center [858, 619] width 192 height 33
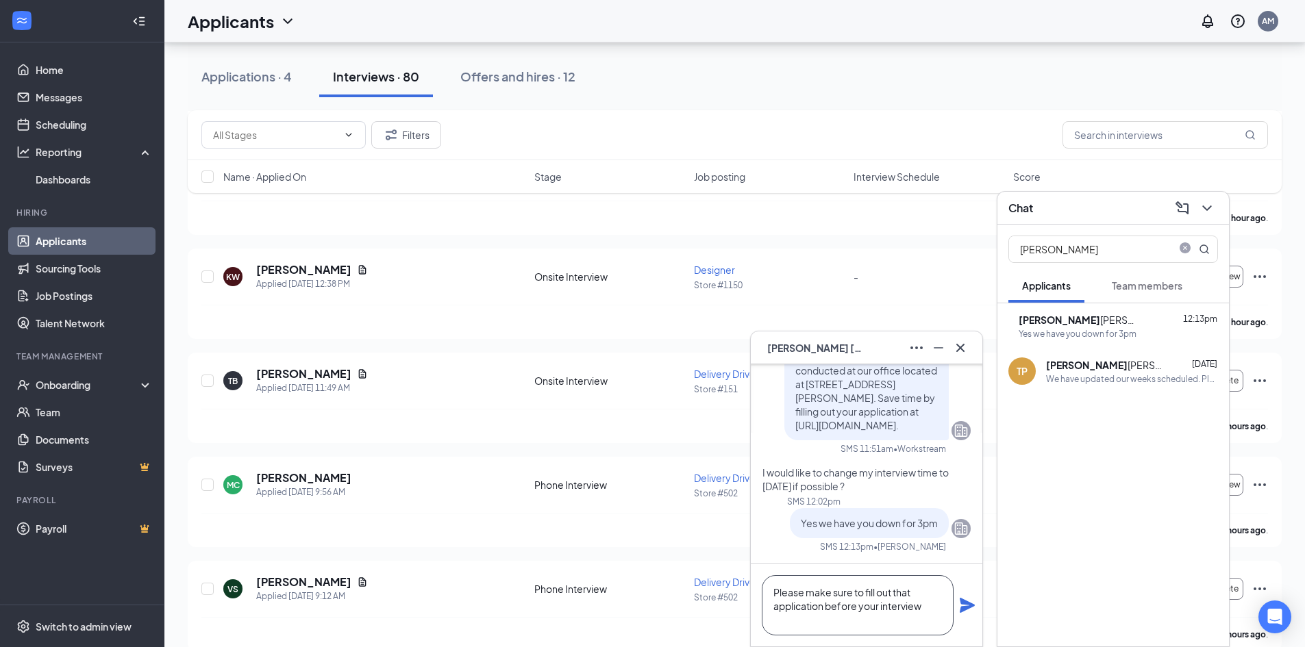
type textarea "Please make sure to fill out that application before your interview"
click at [968, 595] on div "Please make sure to fill out that application before your interview" at bounding box center [866, 605] width 231 height 82
click at [968, 603] on icon "Plane" at bounding box center [967, 605] width 15 height 15
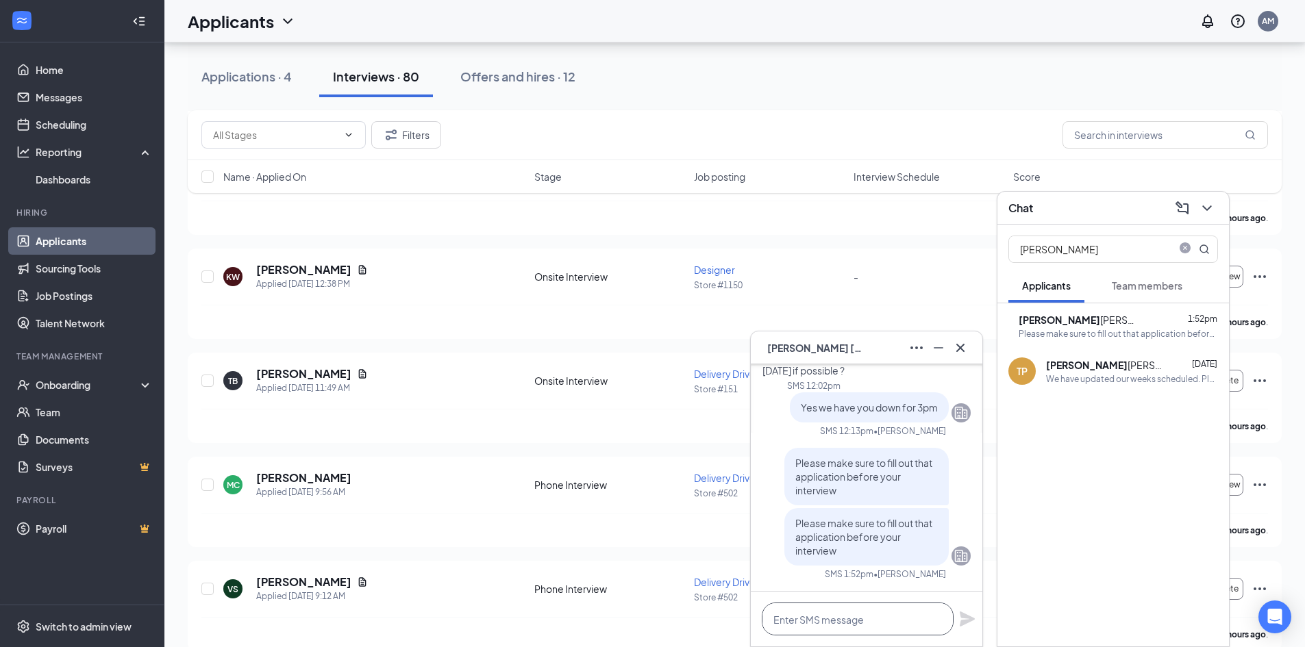
click at [848, 623] on textarea at bounding box center [858, 619] width 192 height 33
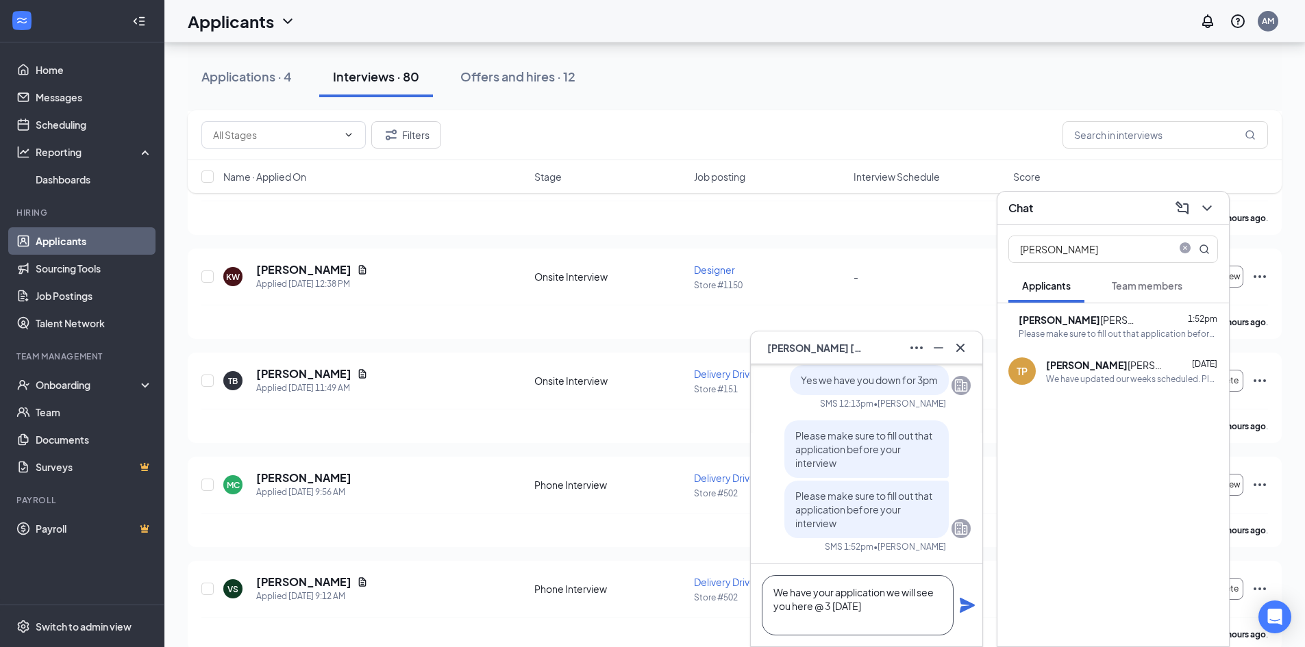
type textarea "We have your application we will see you here @ 3 [DATE]"
click at [963, 608] on icon "Plane" at bounding box center [967, 605] width 15 height 15
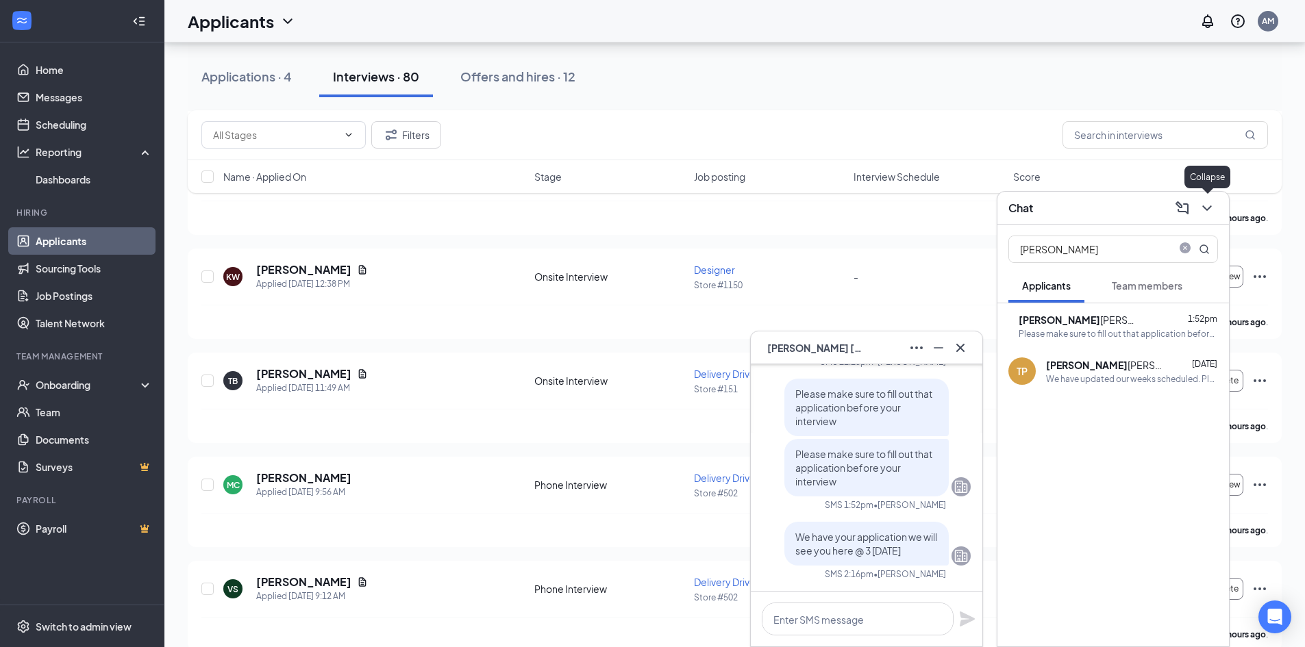
click at [1205, 207] on icon "ChevronDown" at bounding box center [1206, 207] width 9 height 5
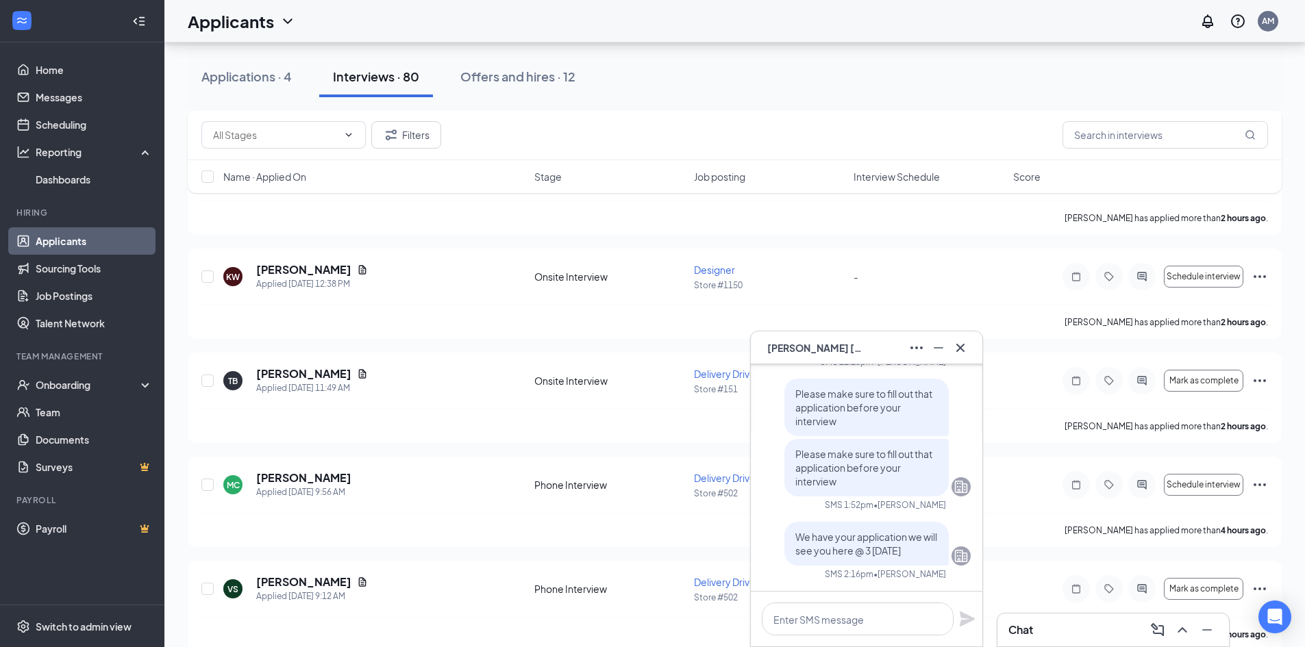
click at [894, 343] on div "TB [PERSON_NAME]" at bounding box center [867, 348] width 210 height 22
